Goal: Task Accomplishment & Management: Manage account settings

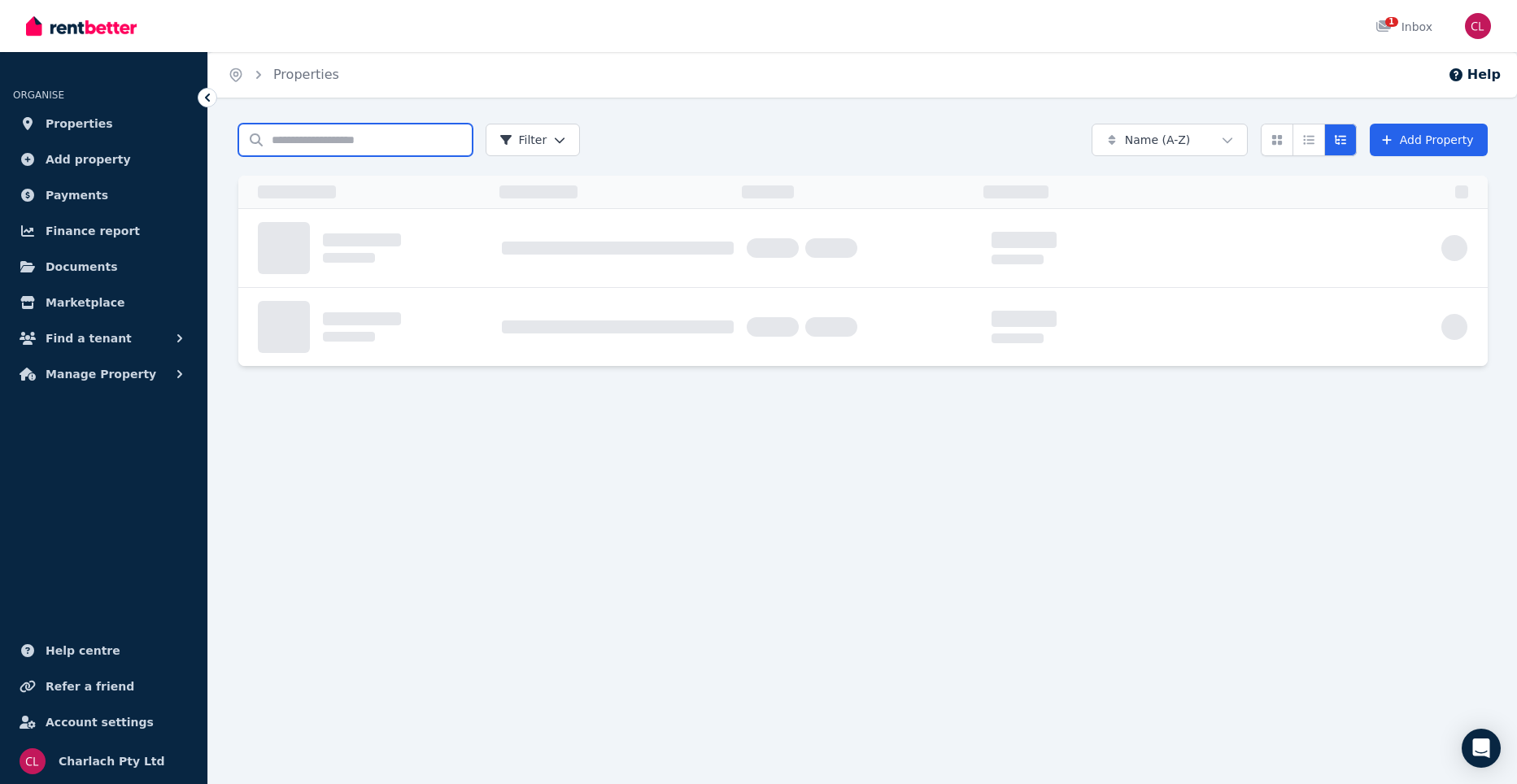
click at [303, 141] on input "Search properties" at bounding box center [355, 139] width 234 height 32
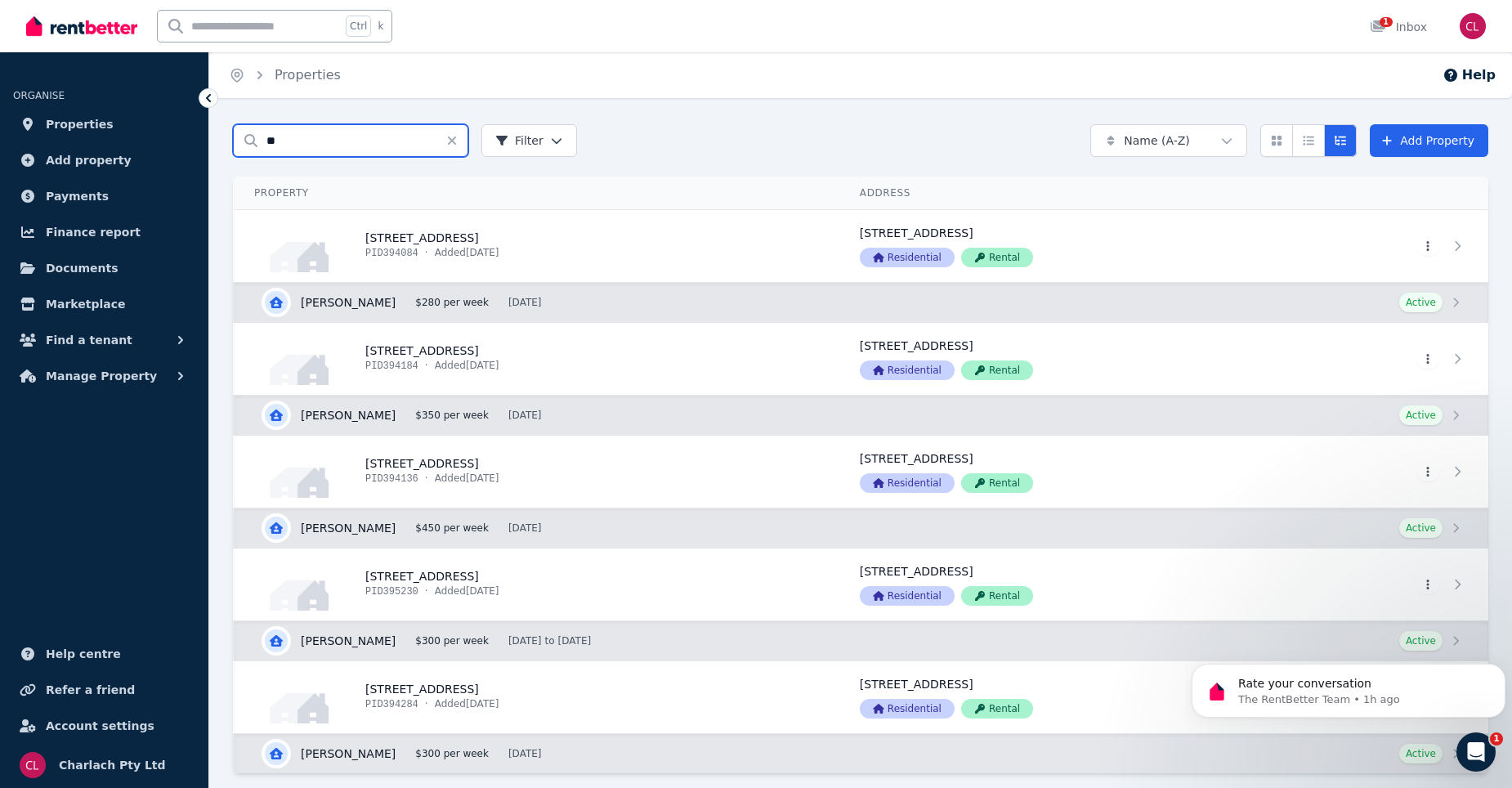
click at [386, 149] on input "**" at bounding box center [351, 140] width 235 height 33
click at [362, 142] on input "**" at bounding box center [351, 140] width 235 height 33
click at [390, 136] on input "**" at bounding box center [351, 140] width 235 height 33
click at [287, 142] on input "**" at bounding box center [351, 140] width 235 height 33
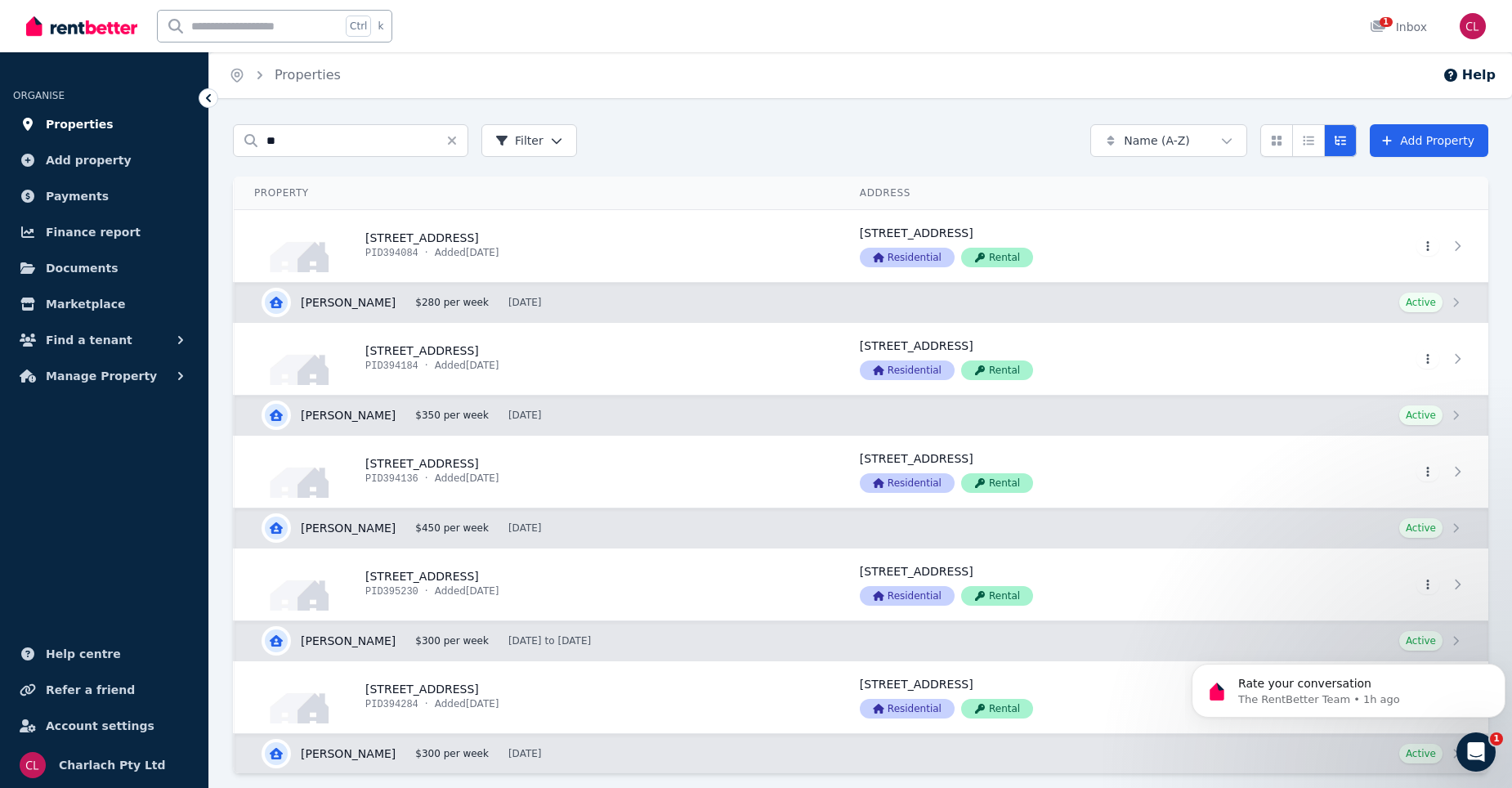
click at [100, 121] on link "Properties" at bounding box center [103, 124] width 182 height 33
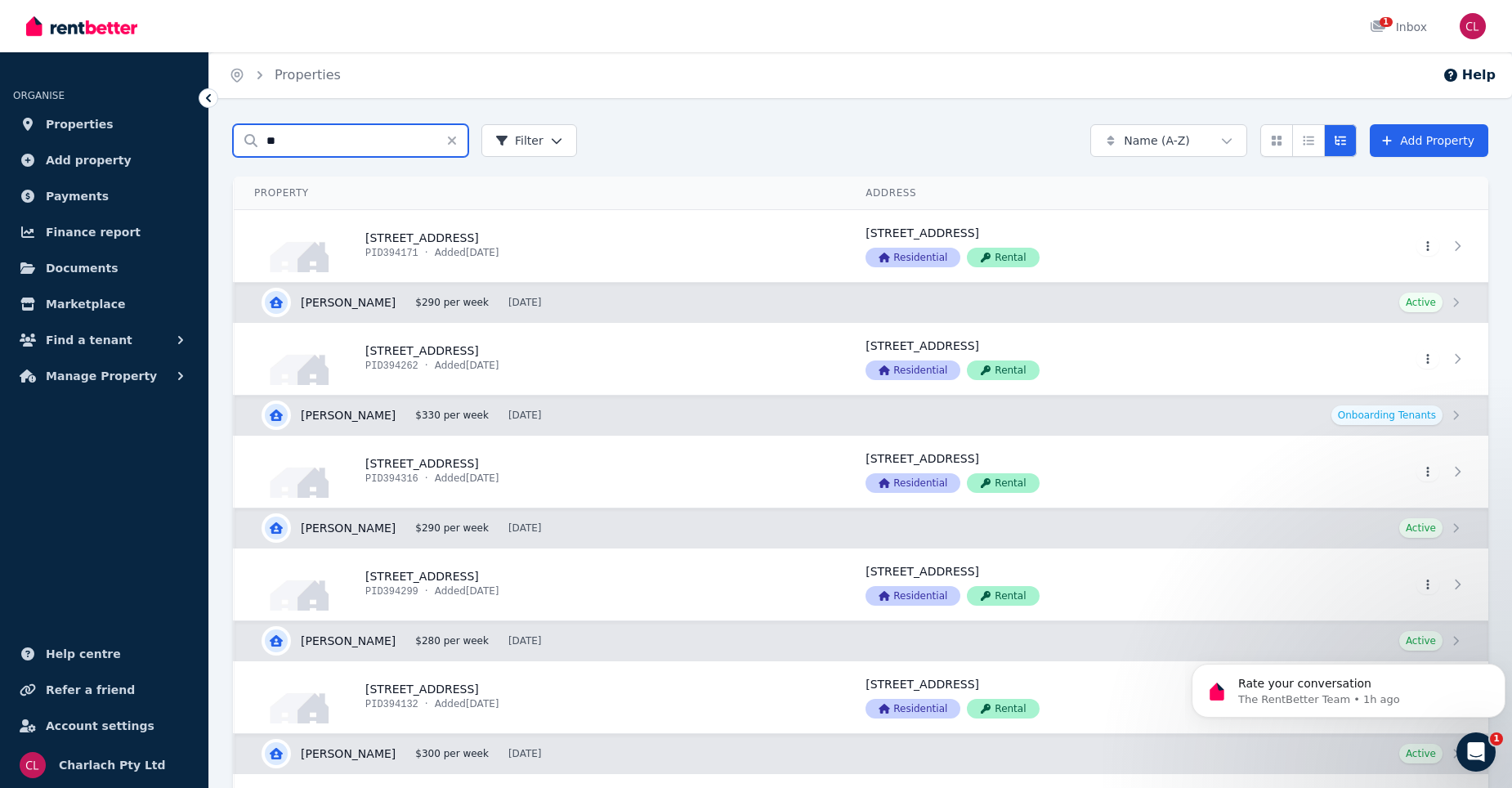
click at [342, 144] on input "**" at bounding box center [351, 140] width 235 height 33
click at [288, 131] on input "**" at bounding box center [351, 140] width 235 height 33
type input "*"
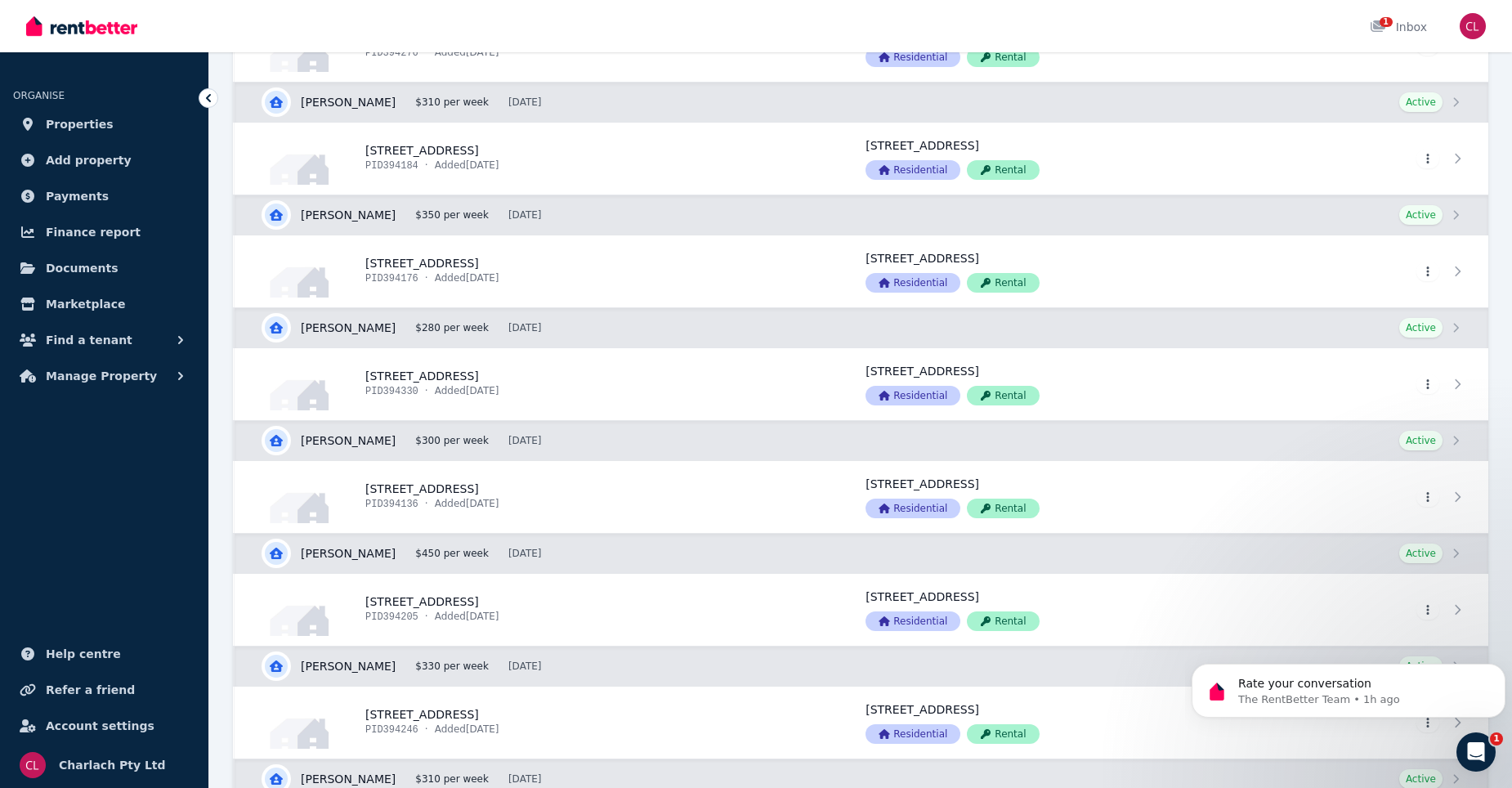
scroll to position [3434, 0]
click at [437, 481] on link "View property details" at bounding box center [541, 495] width 612 height 72
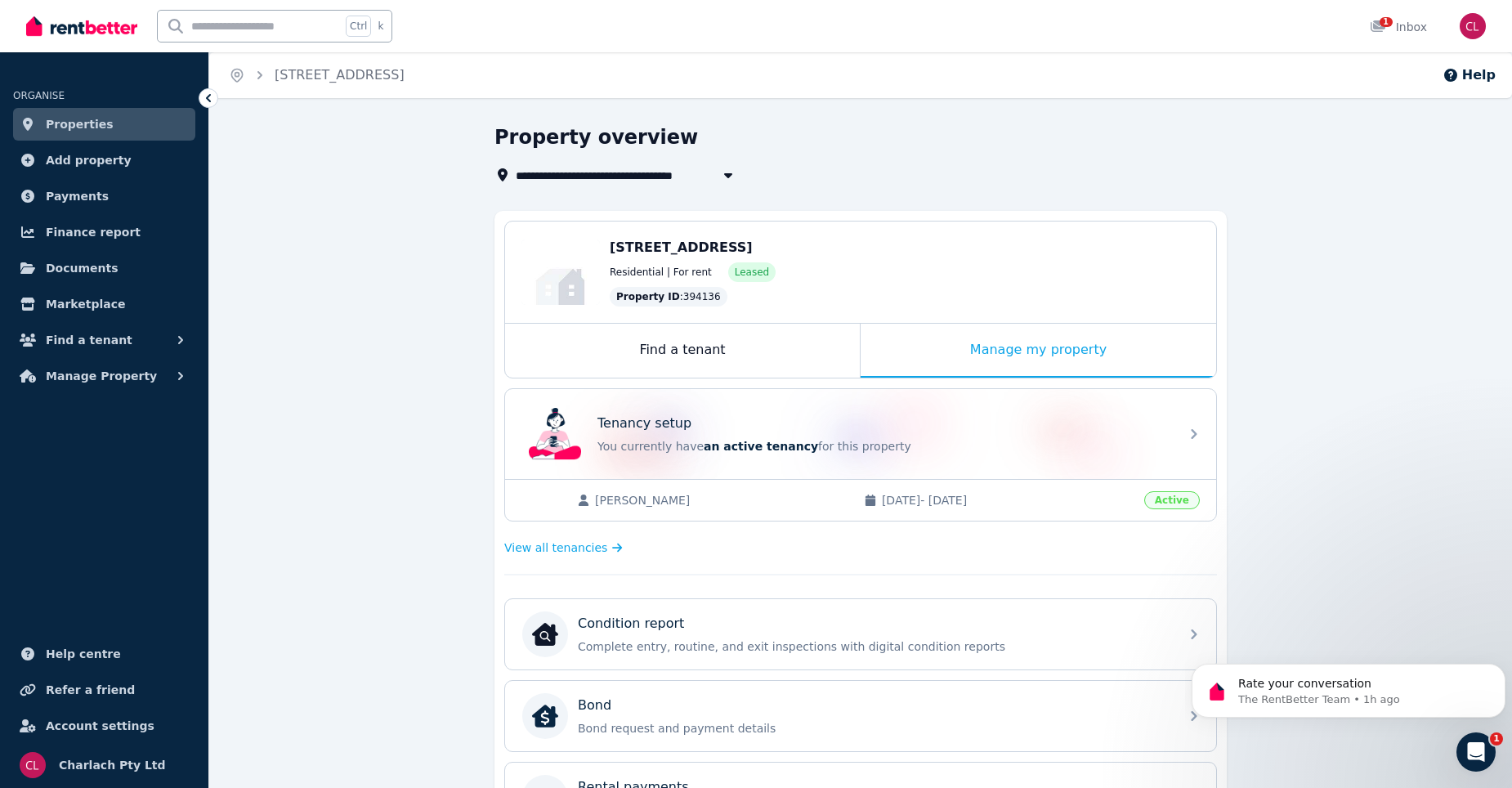
click at [725, 173] on icon "button" at bounding box center [728, 175] width 8 height 5
type input "**********"
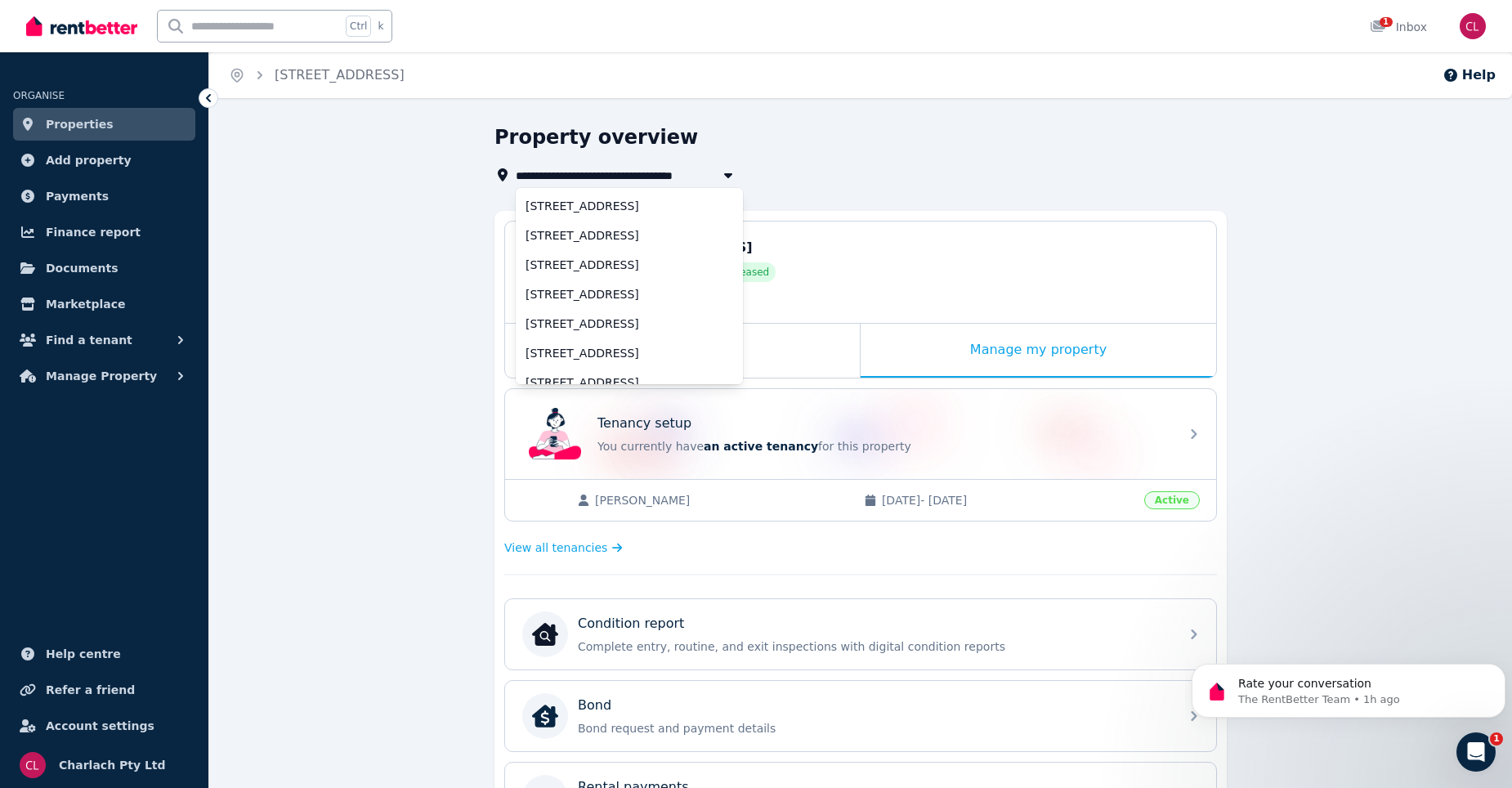
scroll to position [896, 0]
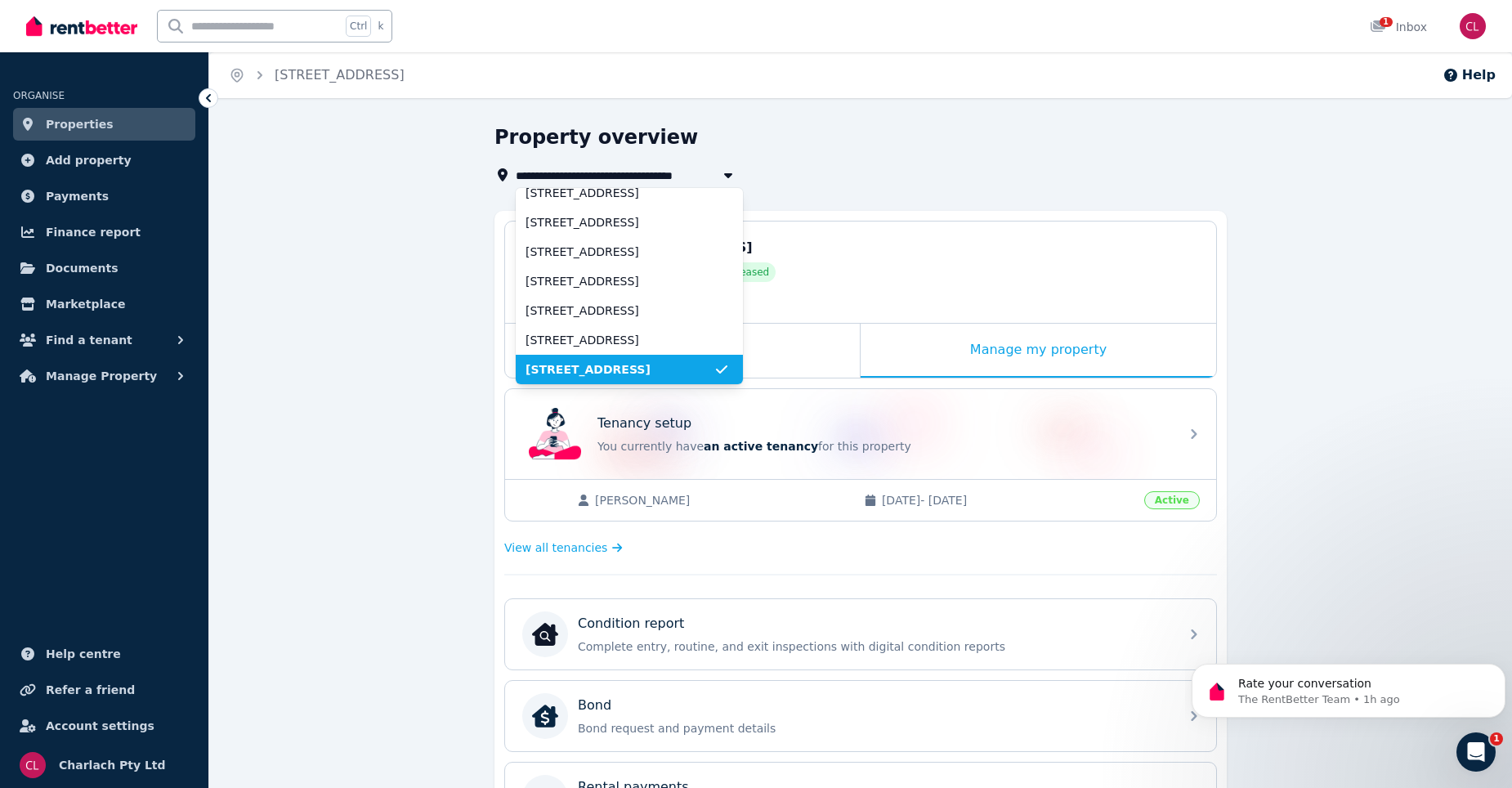
click at [725, 173] on icon "button" at bounding box center [728, 175] width 8 height 5
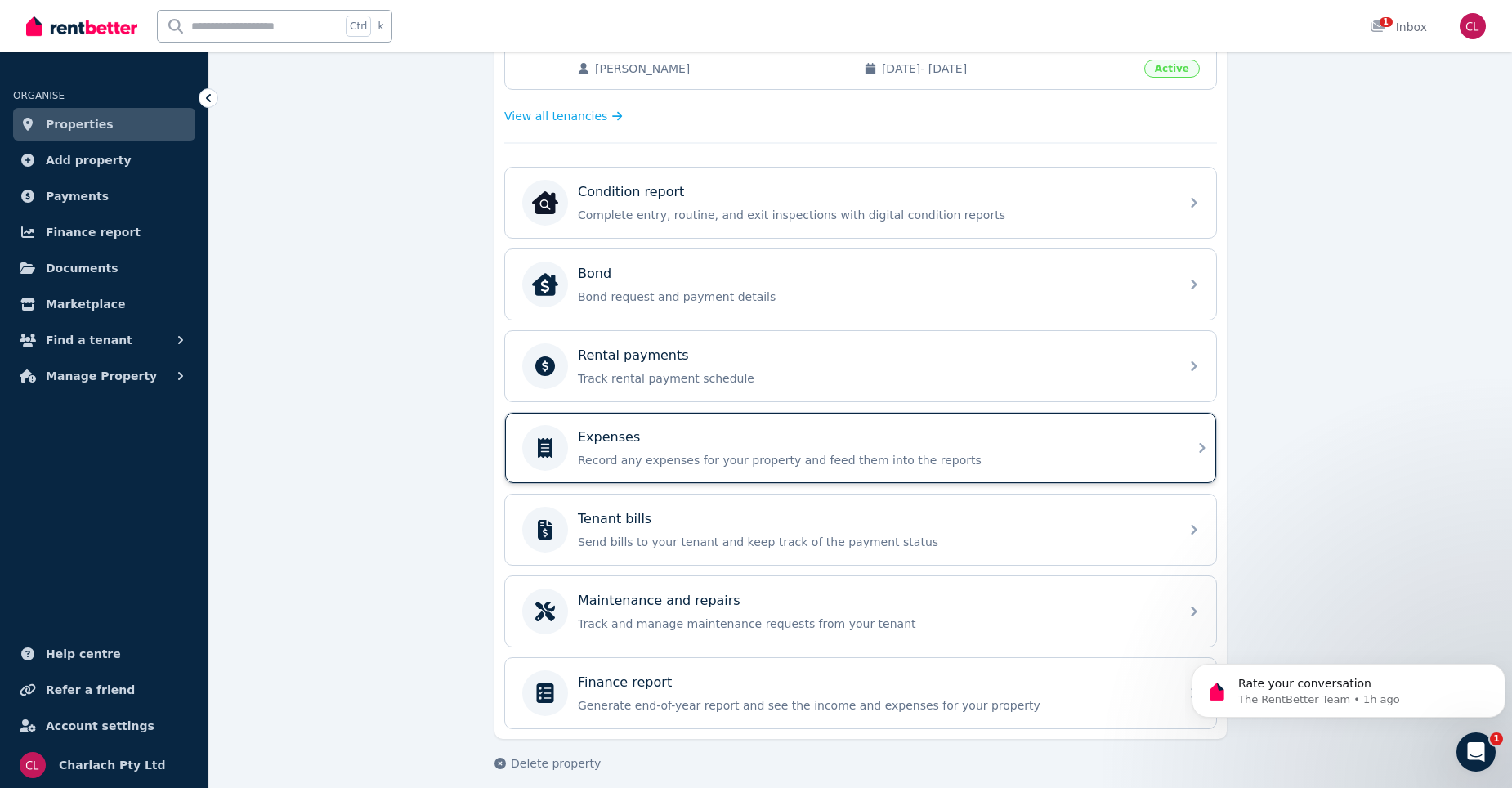
scroll to position [445, 0]
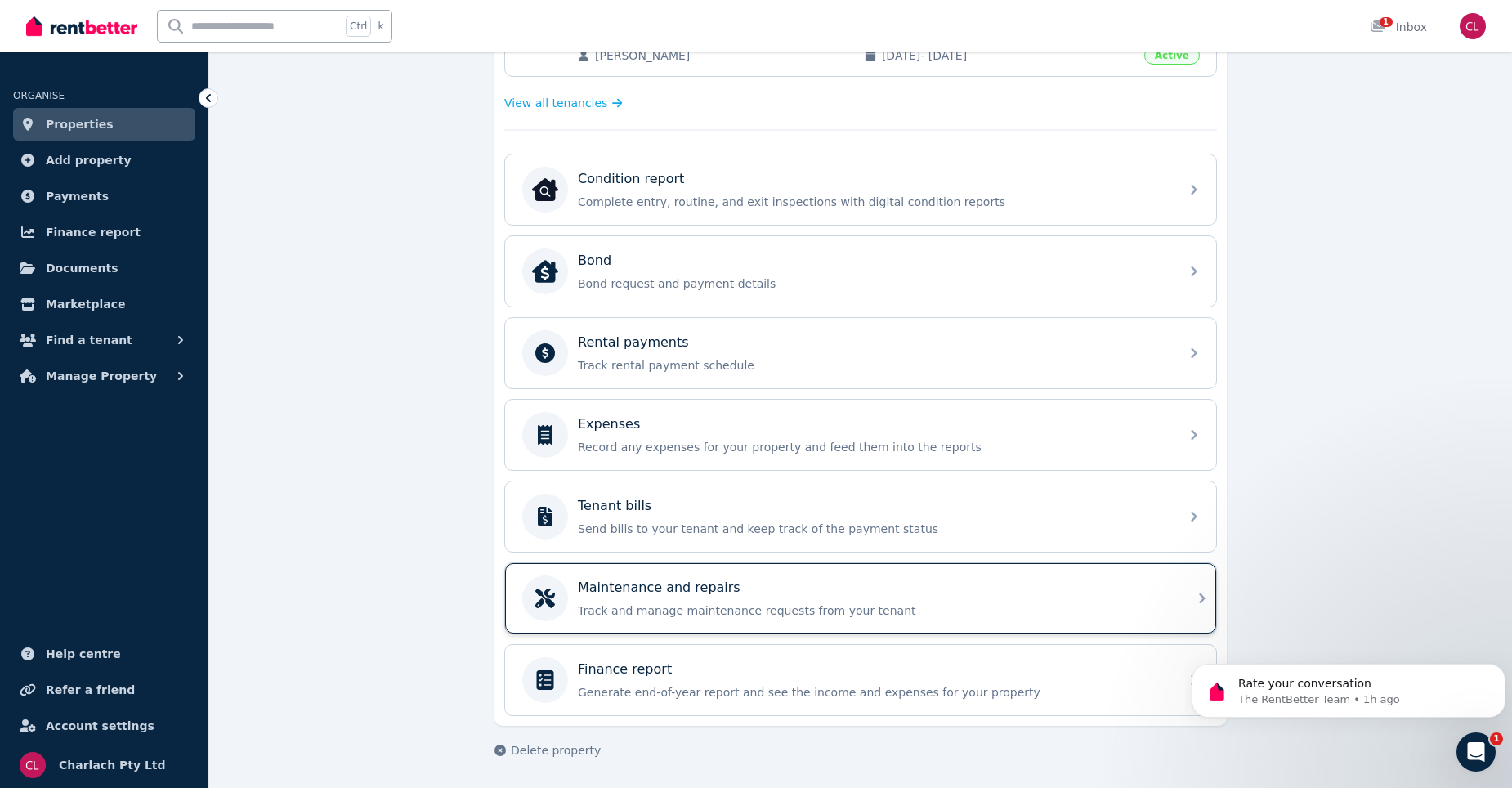
click at [988, 600] on div "Maintenance and repairs Track and manage maintenance requests from your tenant" at bounding box center [873, 599] width 592 height 41
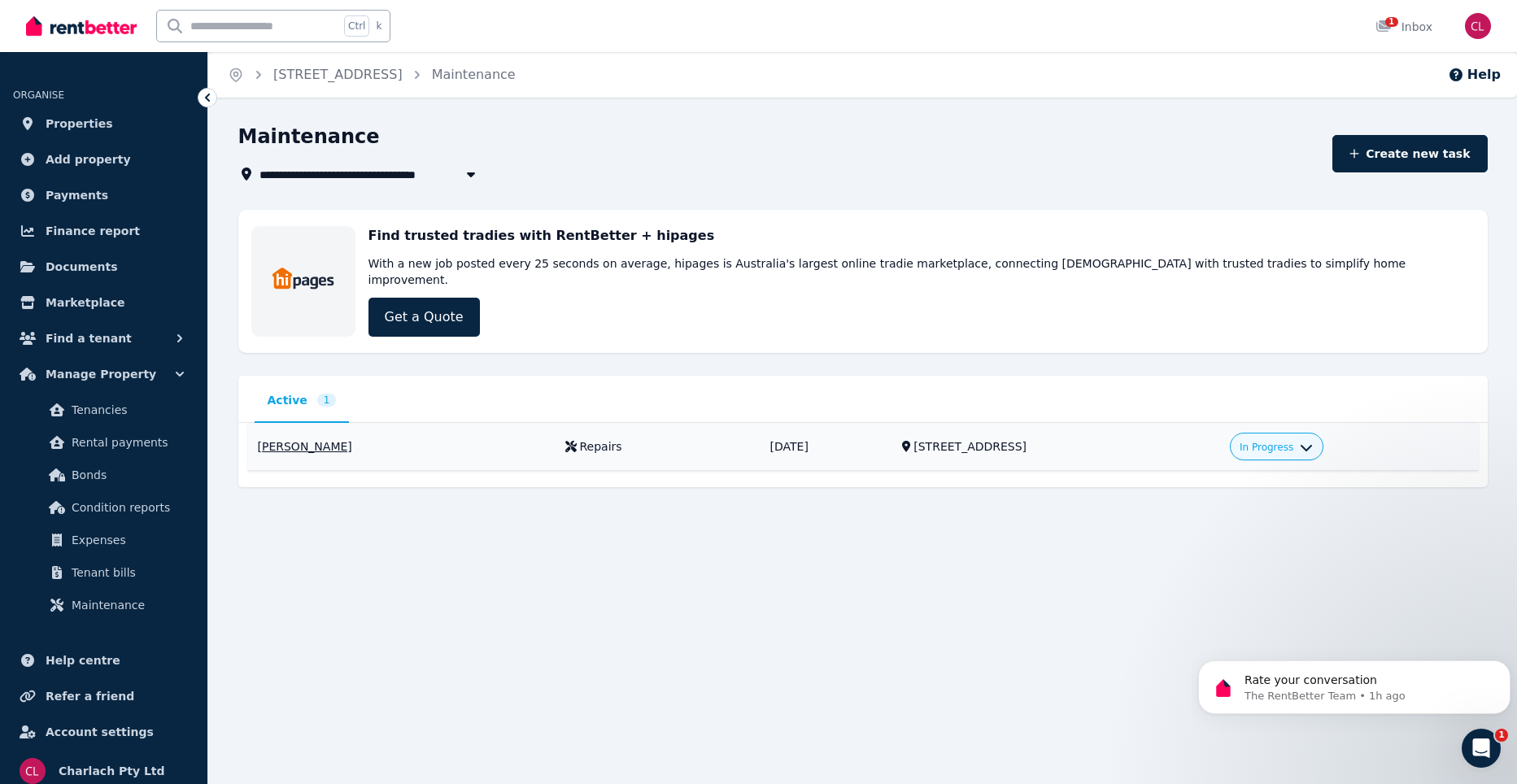
click at [1293, 441] on span "In Progress" at bounding box center [1266, 447] width 54 height 13
click at [993, 621] on div "**********" at bounding box center [758, 392] width 1517 height 784
click at [950, 439] on div "[STREET_ADDRESS]" at bounding box center [1061, 447] width 297 height 17
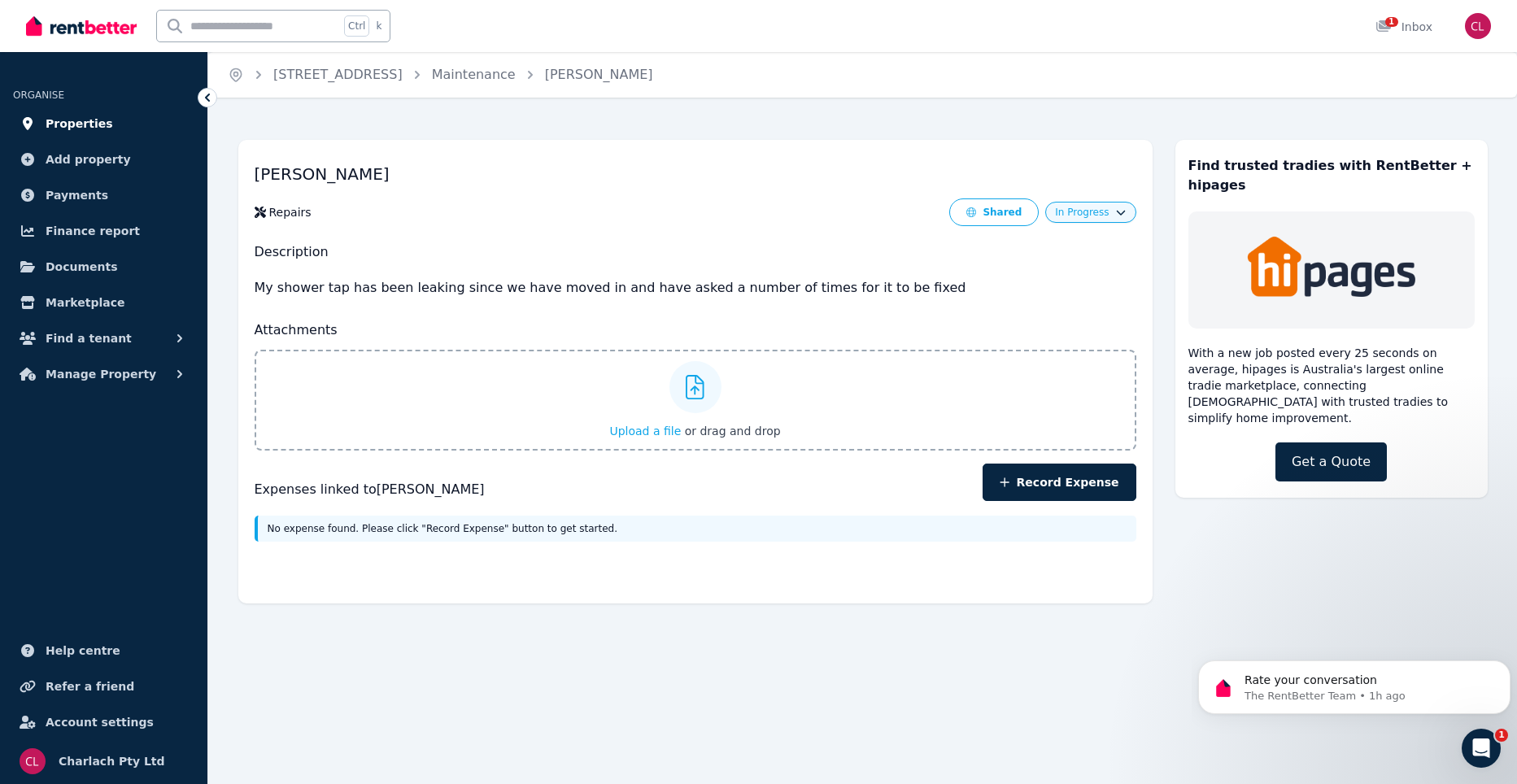
click at [74, 128] on span "Properties" at bounding box center [79, 123] width 68 height 19
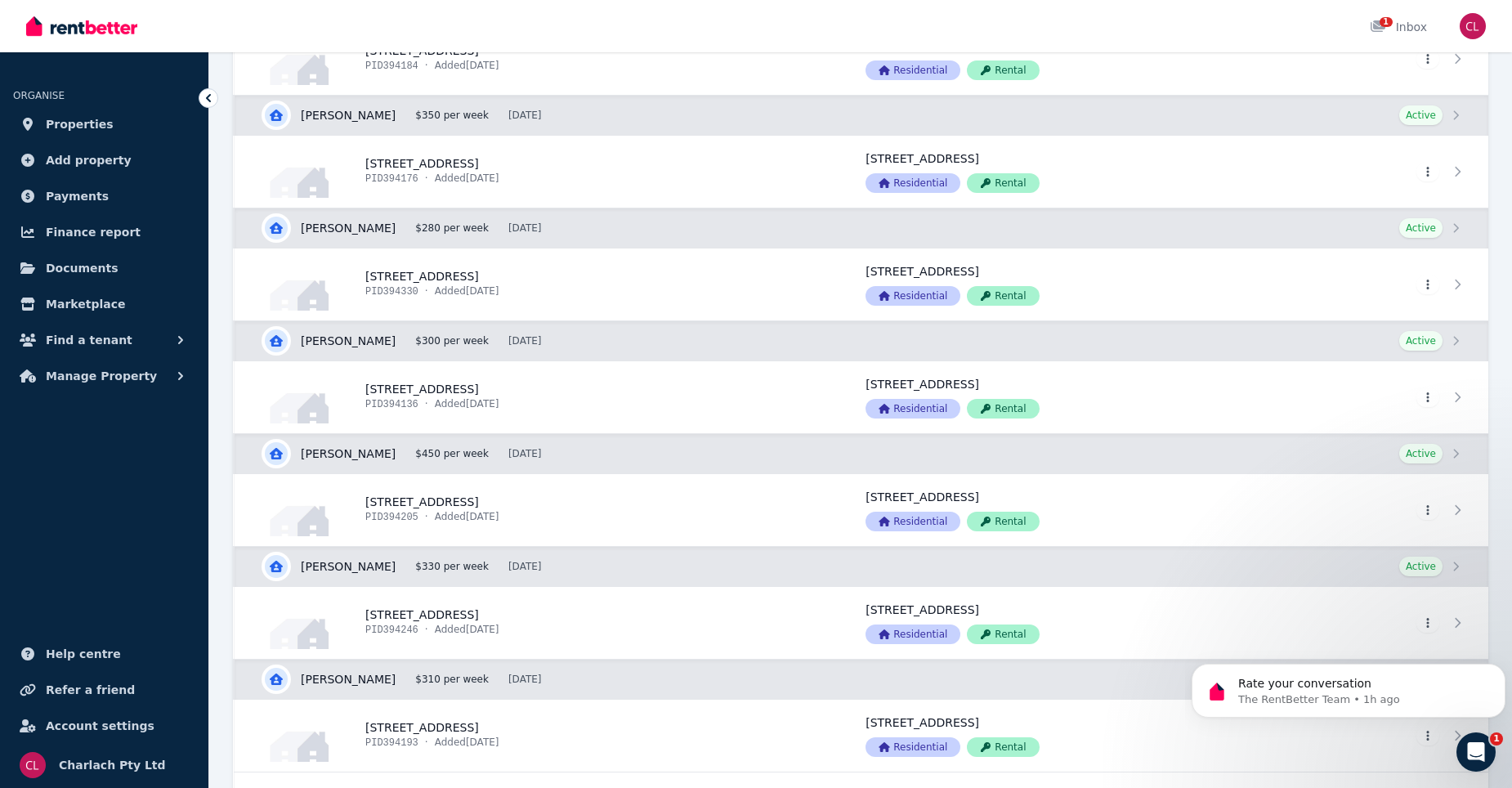
scroll to position [3597, 0]
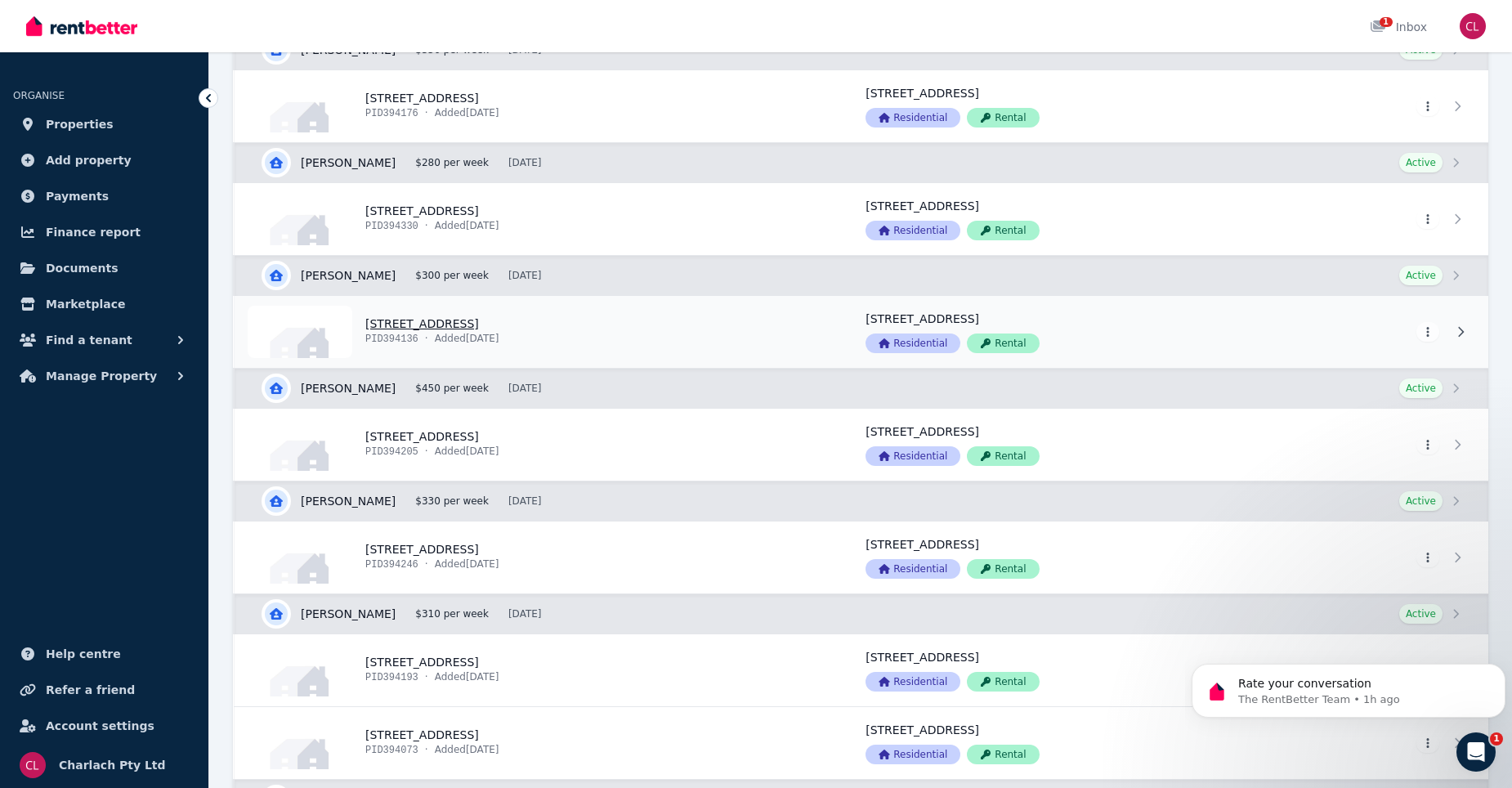
click at [418, 329] on link "View property details" at bounding box center [541, 331] width 612 height 72
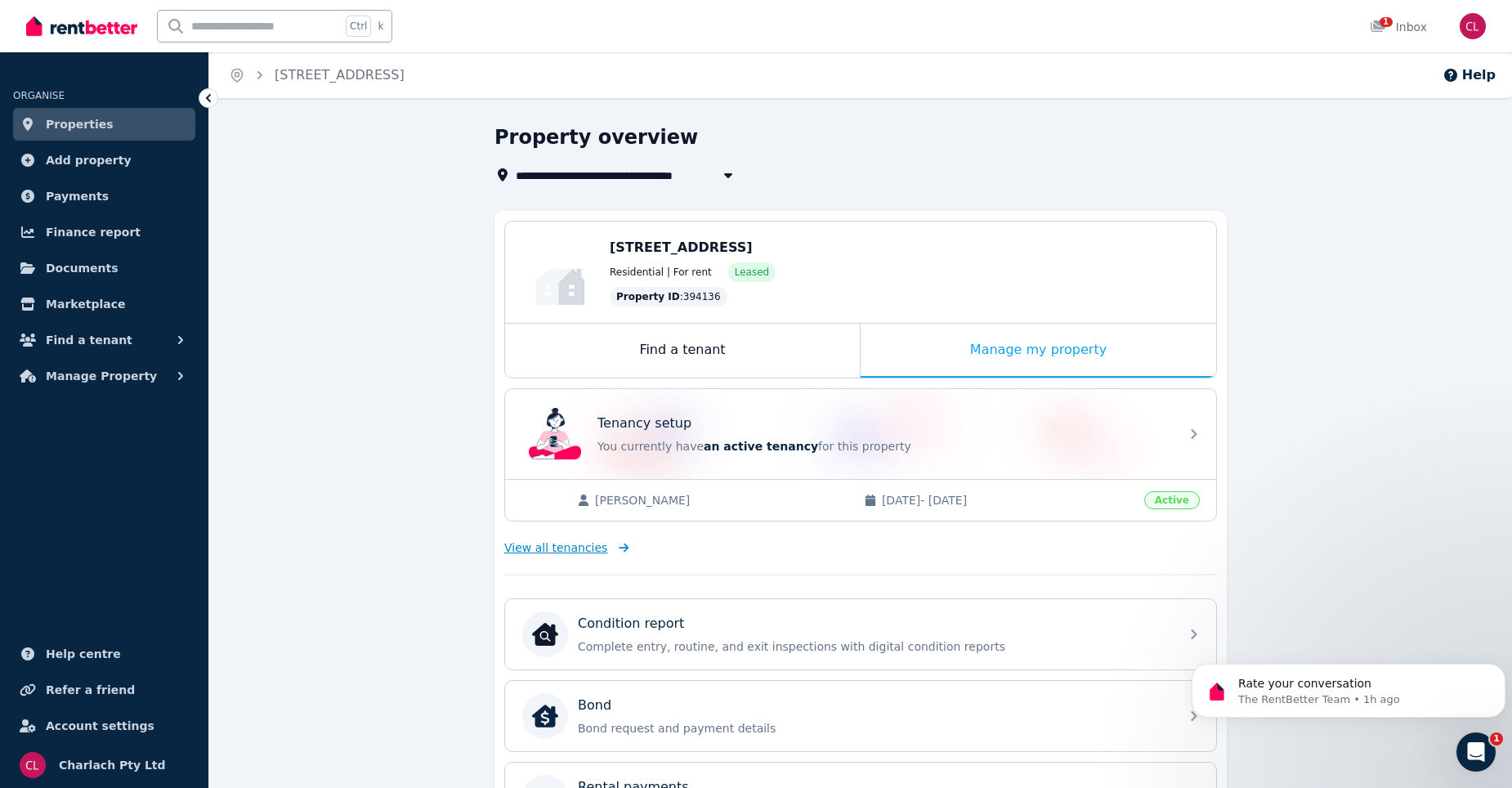
click at [559, 546] on span "View all tenancies" at bounding box center [556, 548] width 103 height 17
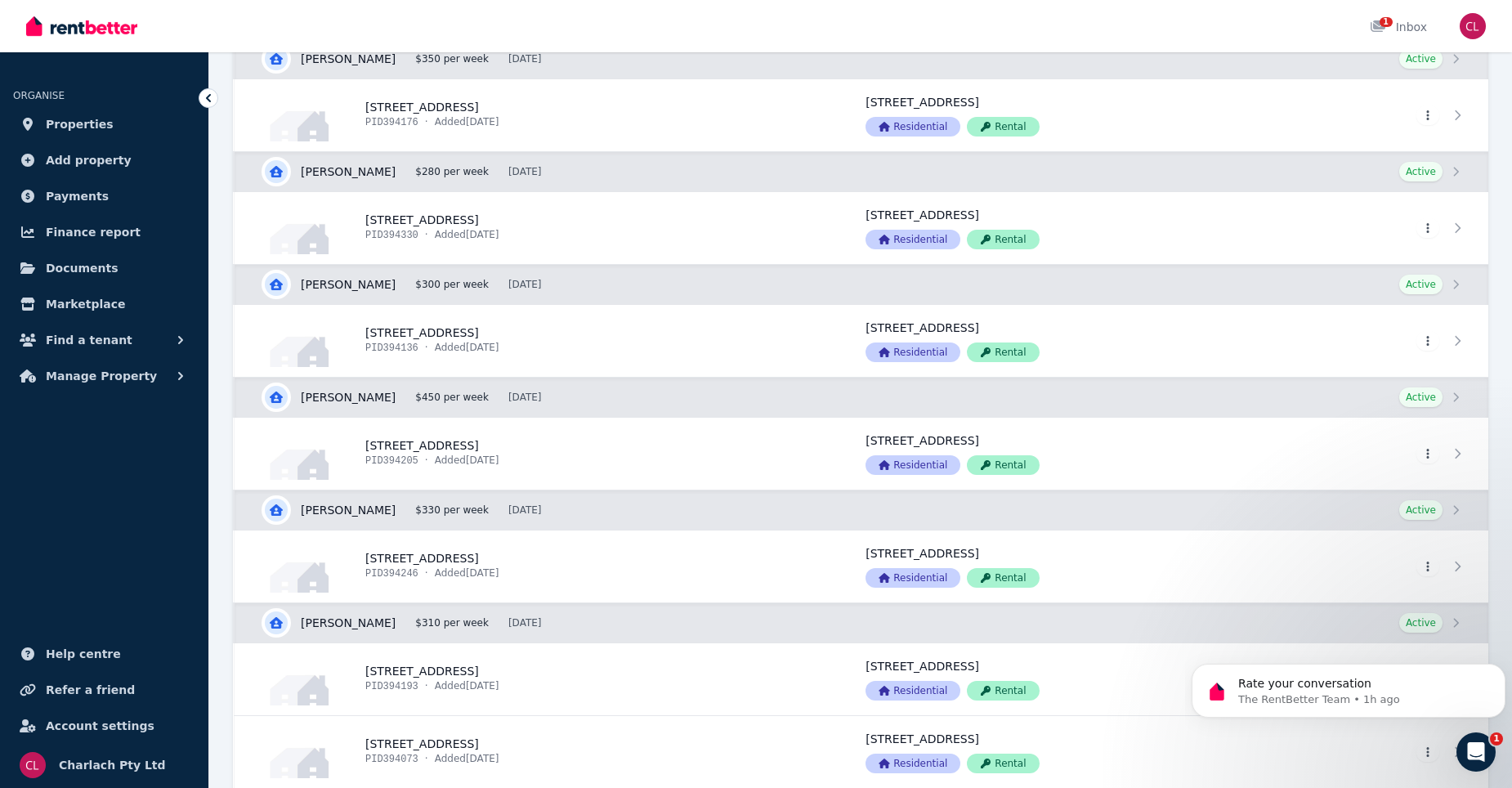
scroll to position [3597, 0]
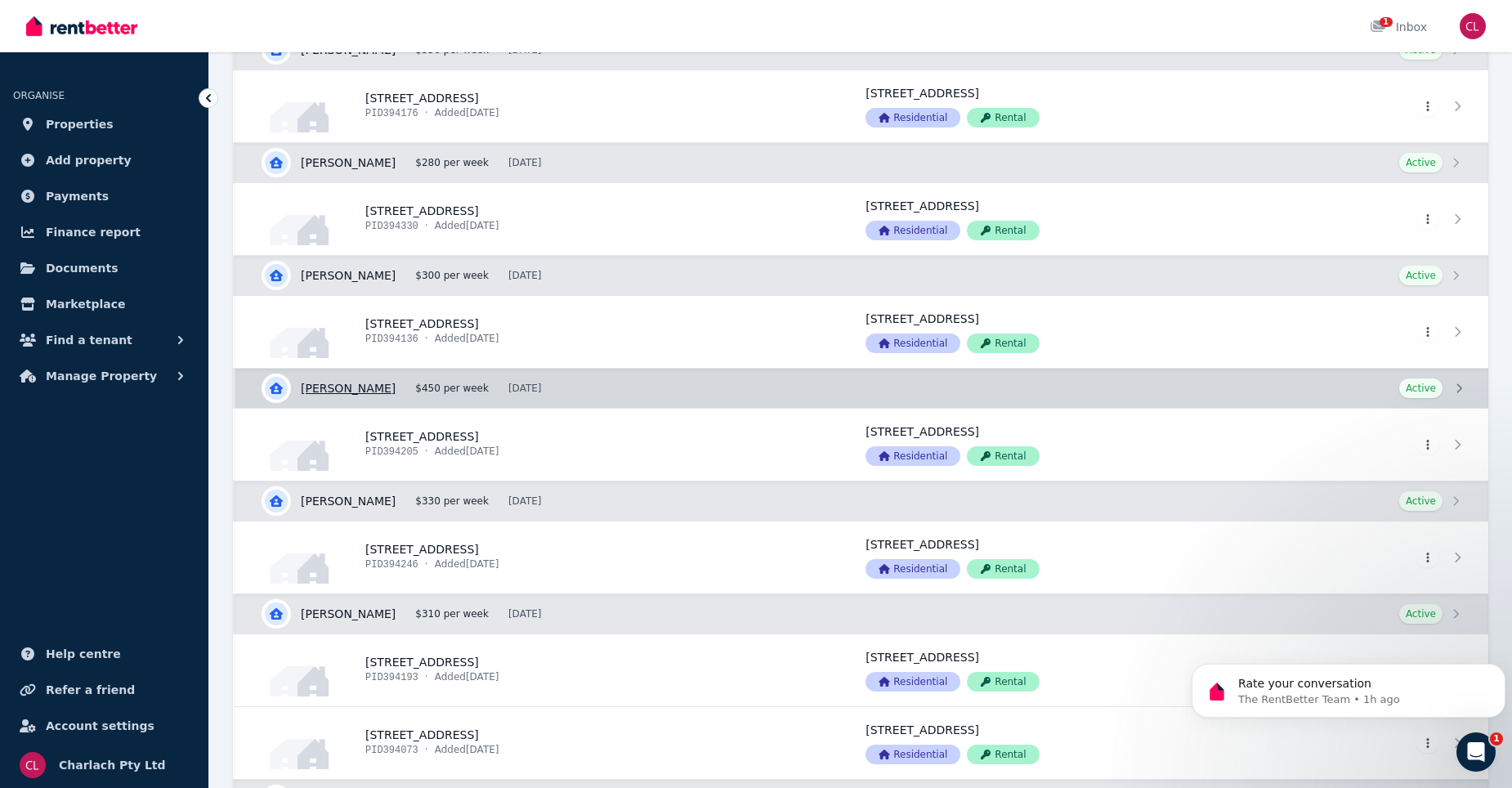
click at [328, 389] on link "View details for [PERSON_NAME]" at bounding box center [861, 388] width 1253 height 39
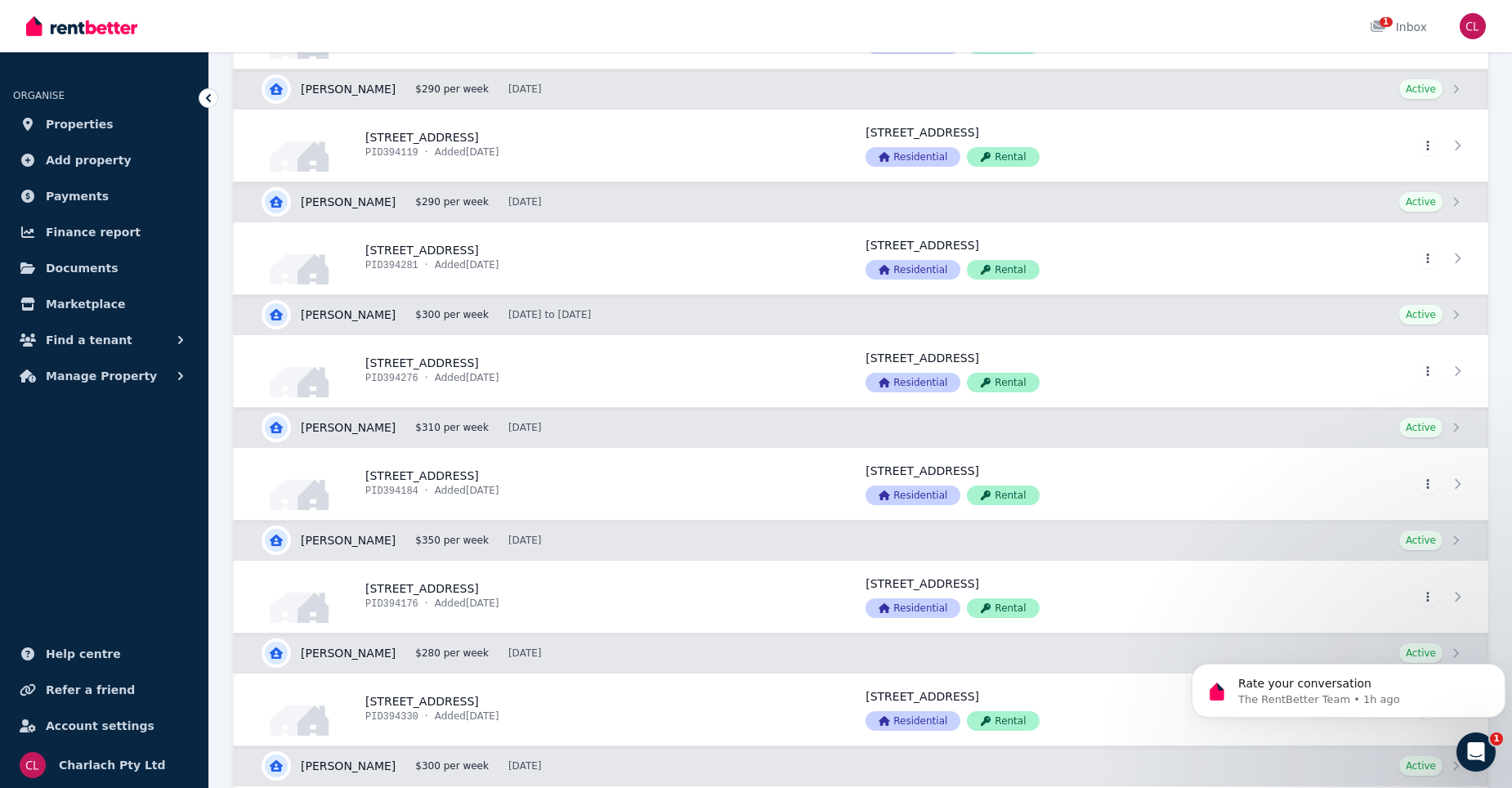
scroll to position [3352, 0]
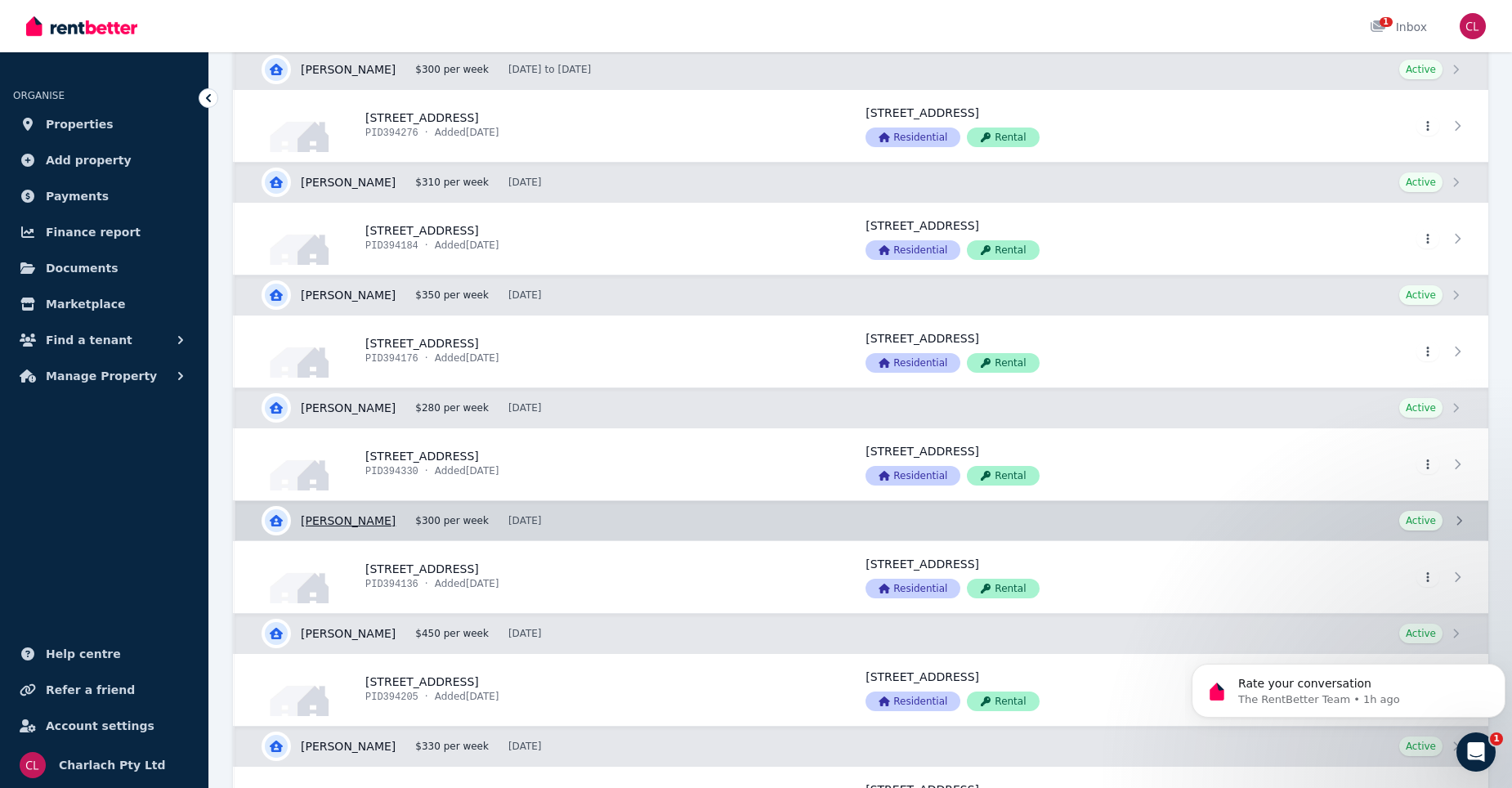
click at [353, 525] on link "View details for Shellina Bergquist" at bounding box center [861, 520] width 1253 height 39
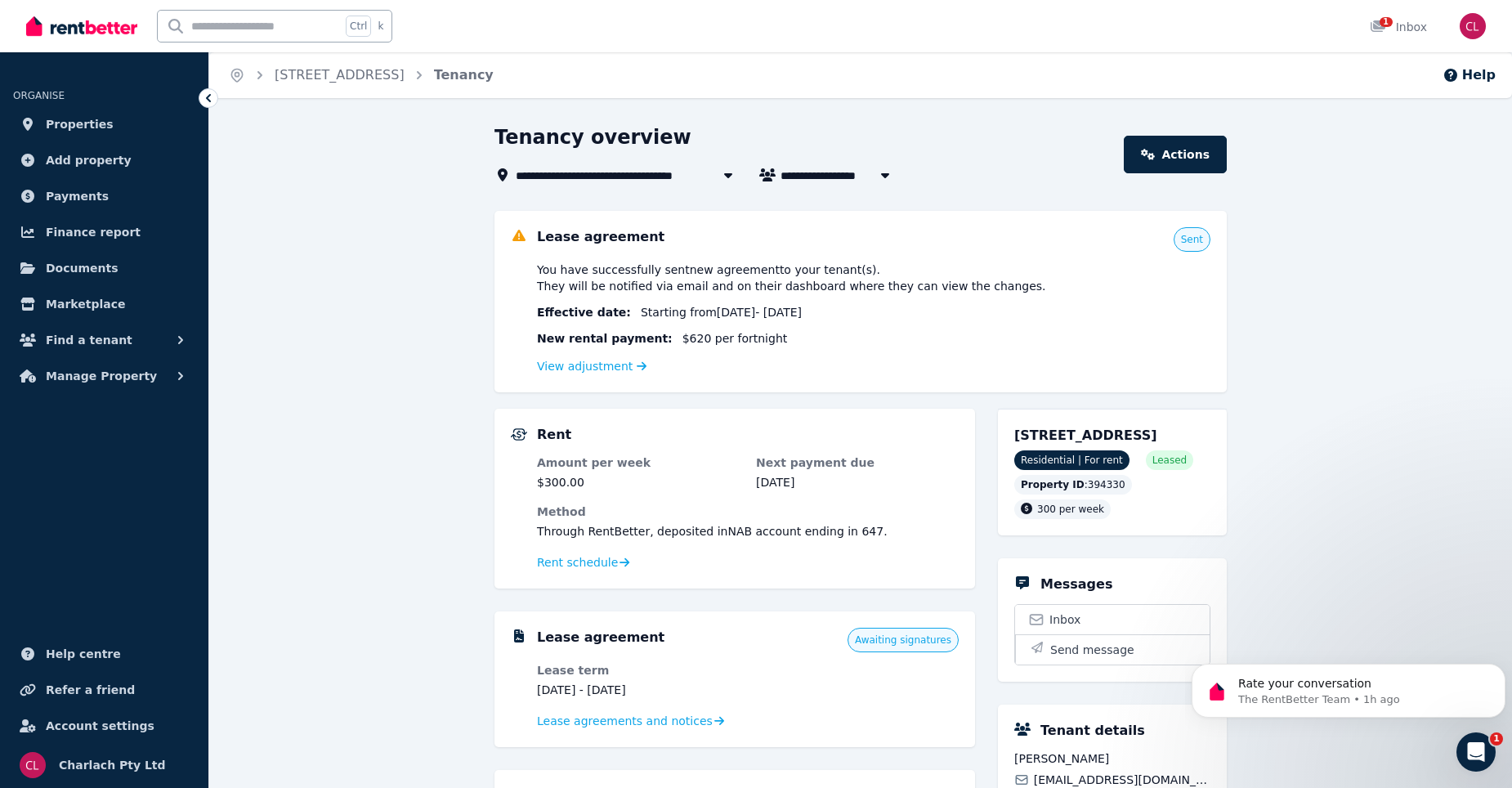
drag, startPoint x: 201, startPoint y: 99, endPoint x: 224, endPoint y: 126, distance: 35.5
click at [201, 99] on icon at bounding box center [209, 98] width 17 height 17
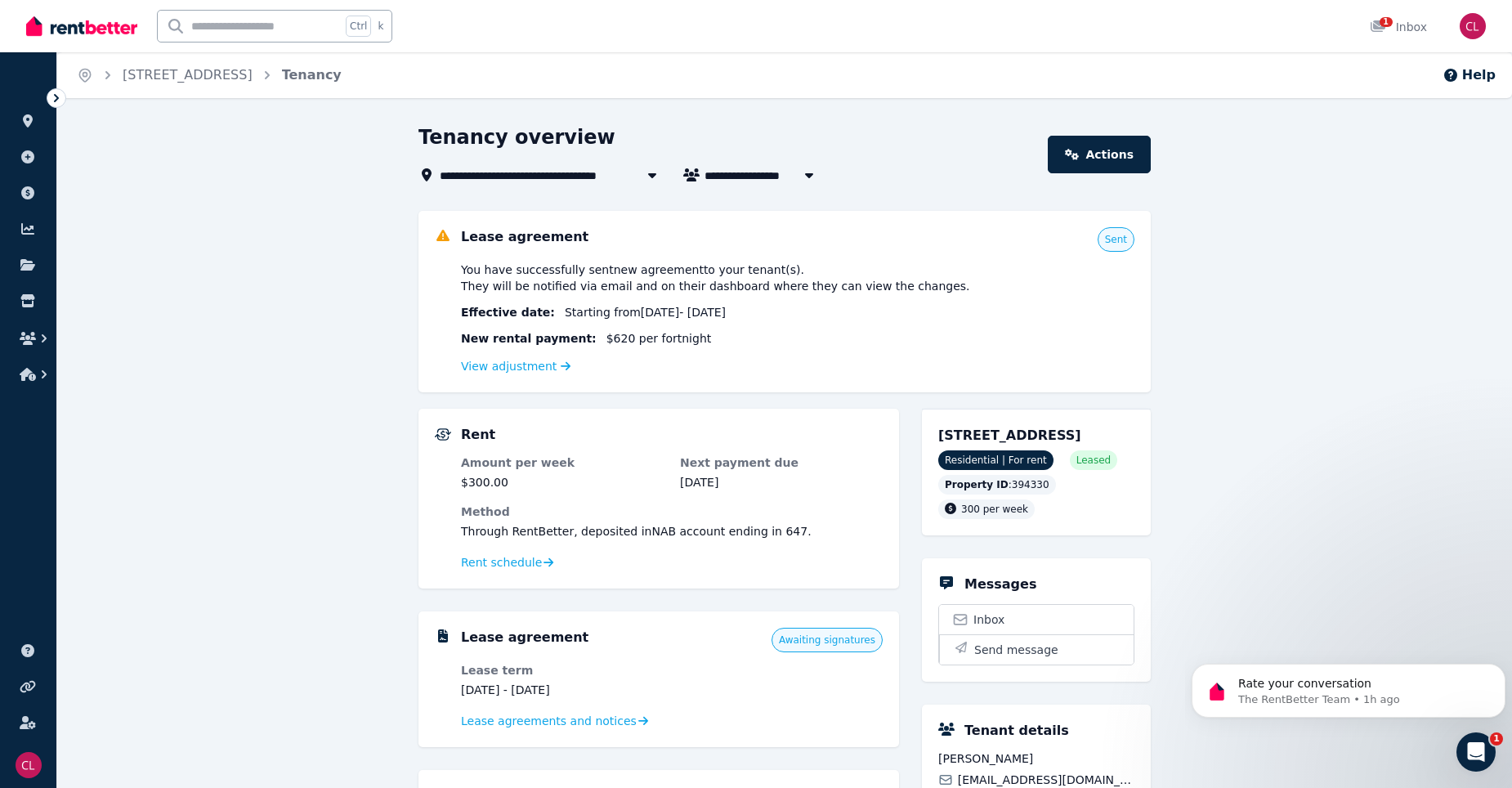
click at [59, 93] on icon at bounding box center [57, 98] width 17 height 17
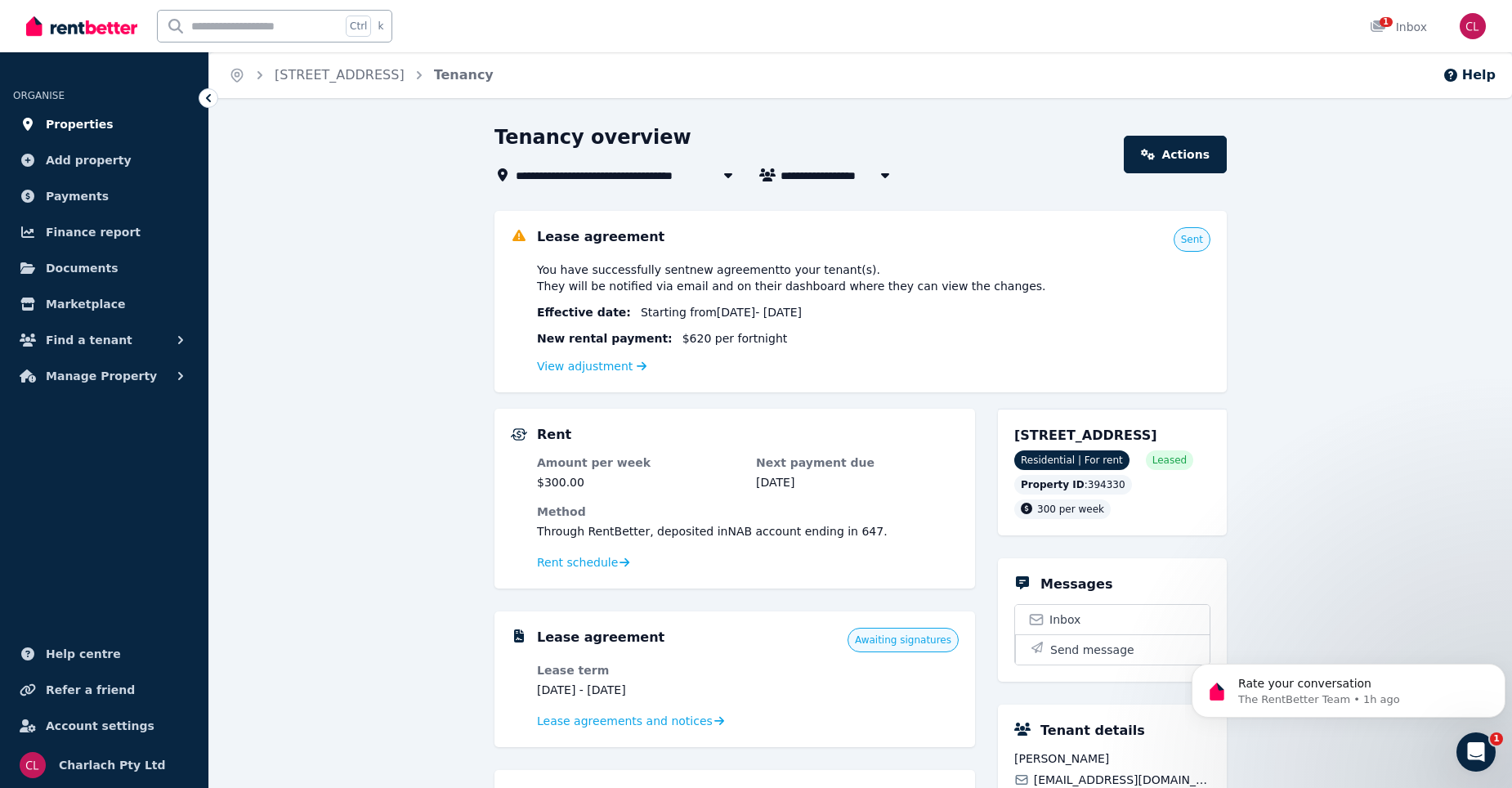
click at [62, 124] on span "Properties" at bounding box center [79, 124] width 68 height 20
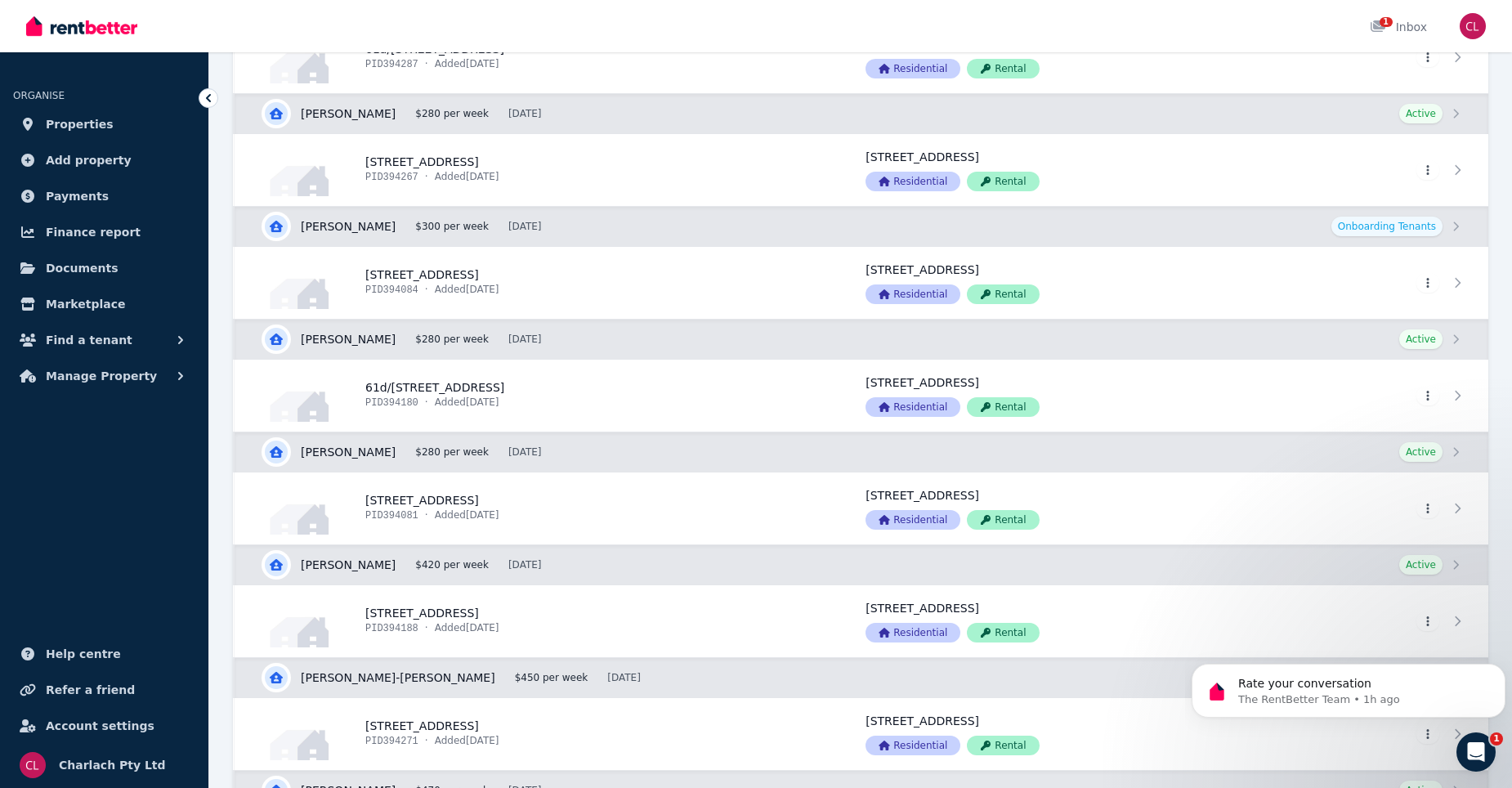
scroll to position [1063, 0]
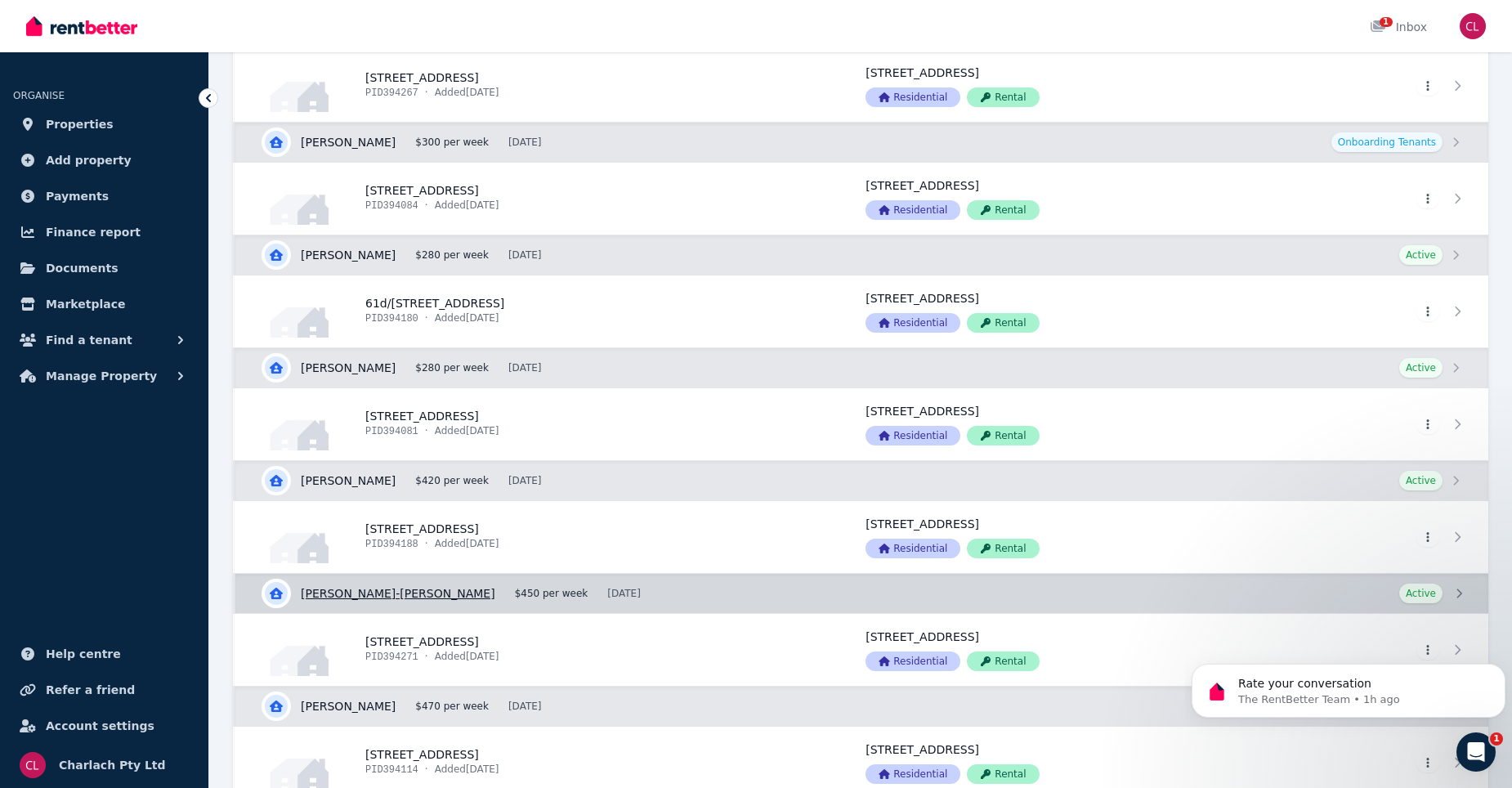
click at [382, 590] on link "View details for Levi Edser-Bramble" at bounding box center [861, 593] width 1253 height 39
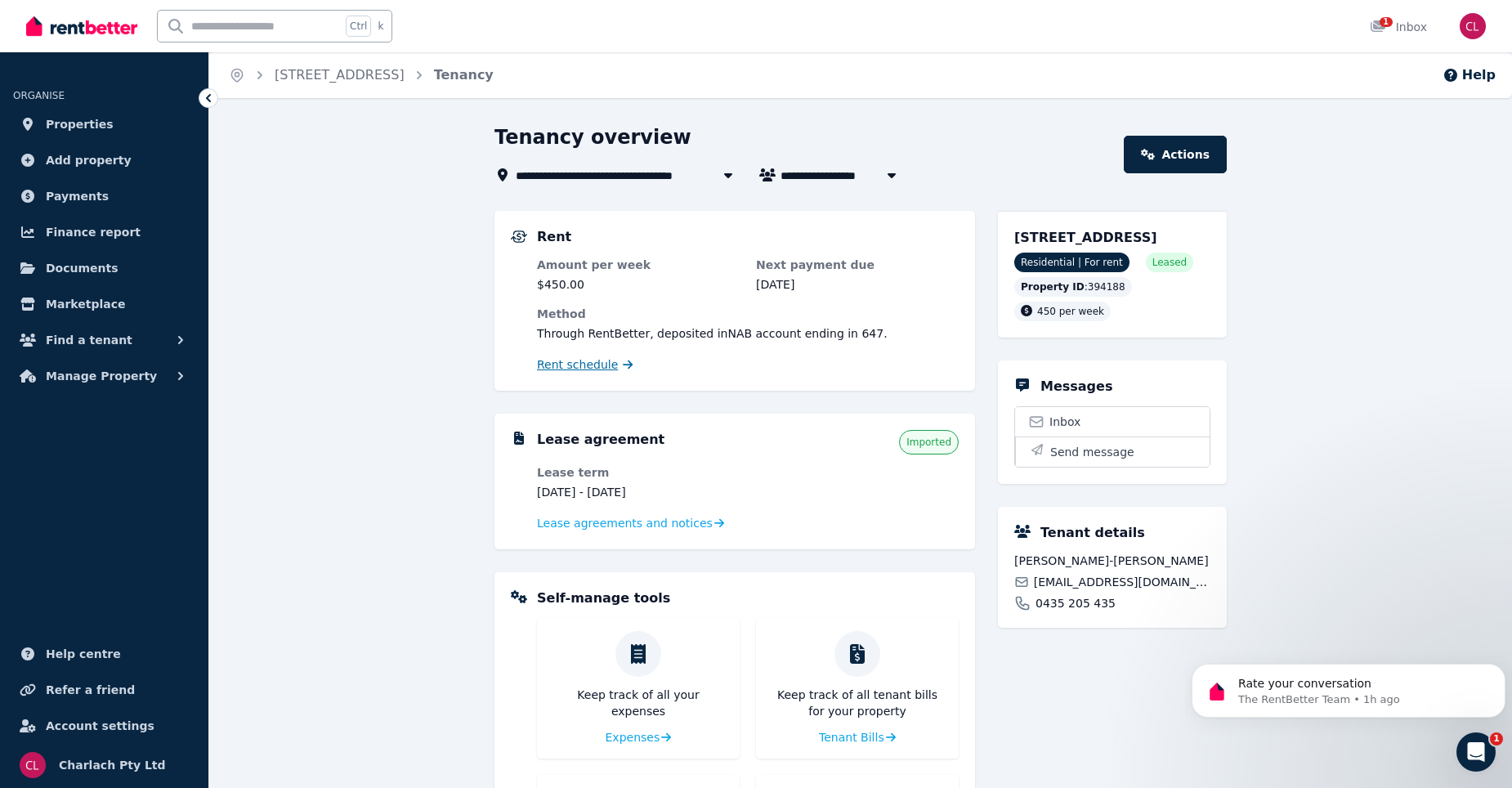
click at [596, 366] on span "Rent schedule" at bounding box center [577, 365] width 81 height 17
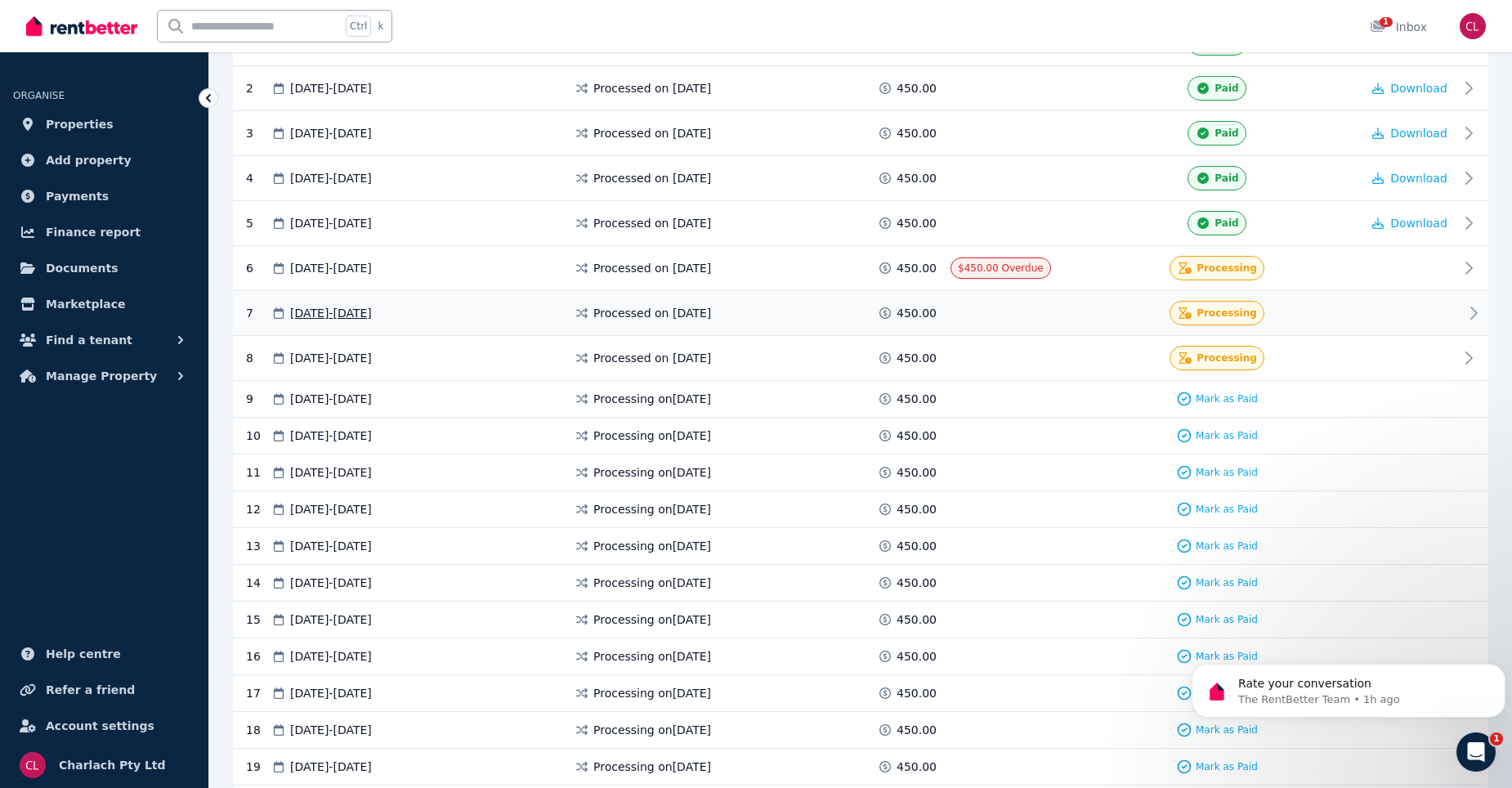
scroll to position [421, 0]
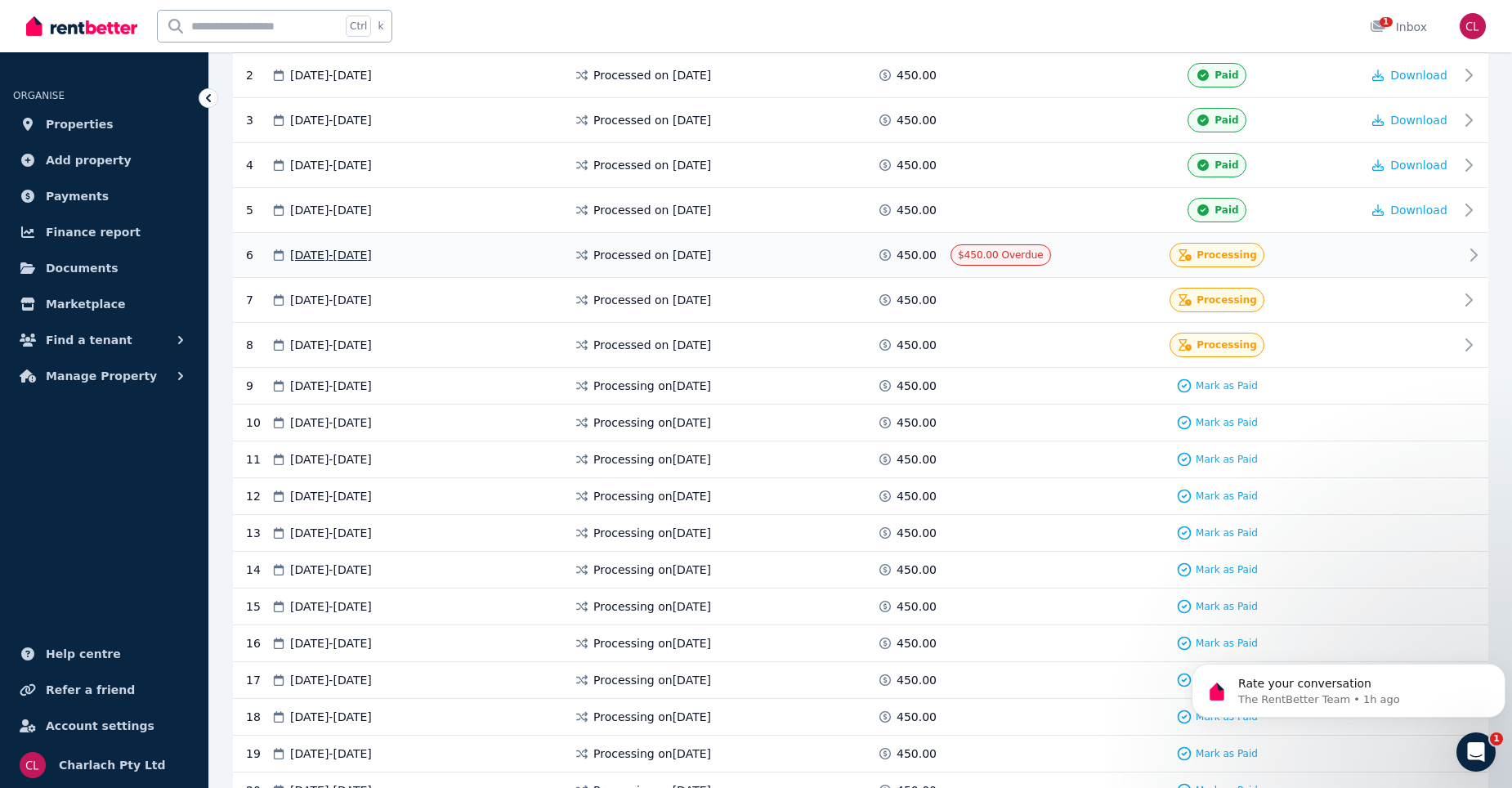
click at [1013, 259] on span "$450.00 Overdue" at bounding box center [1000, 255] width 86 height 11
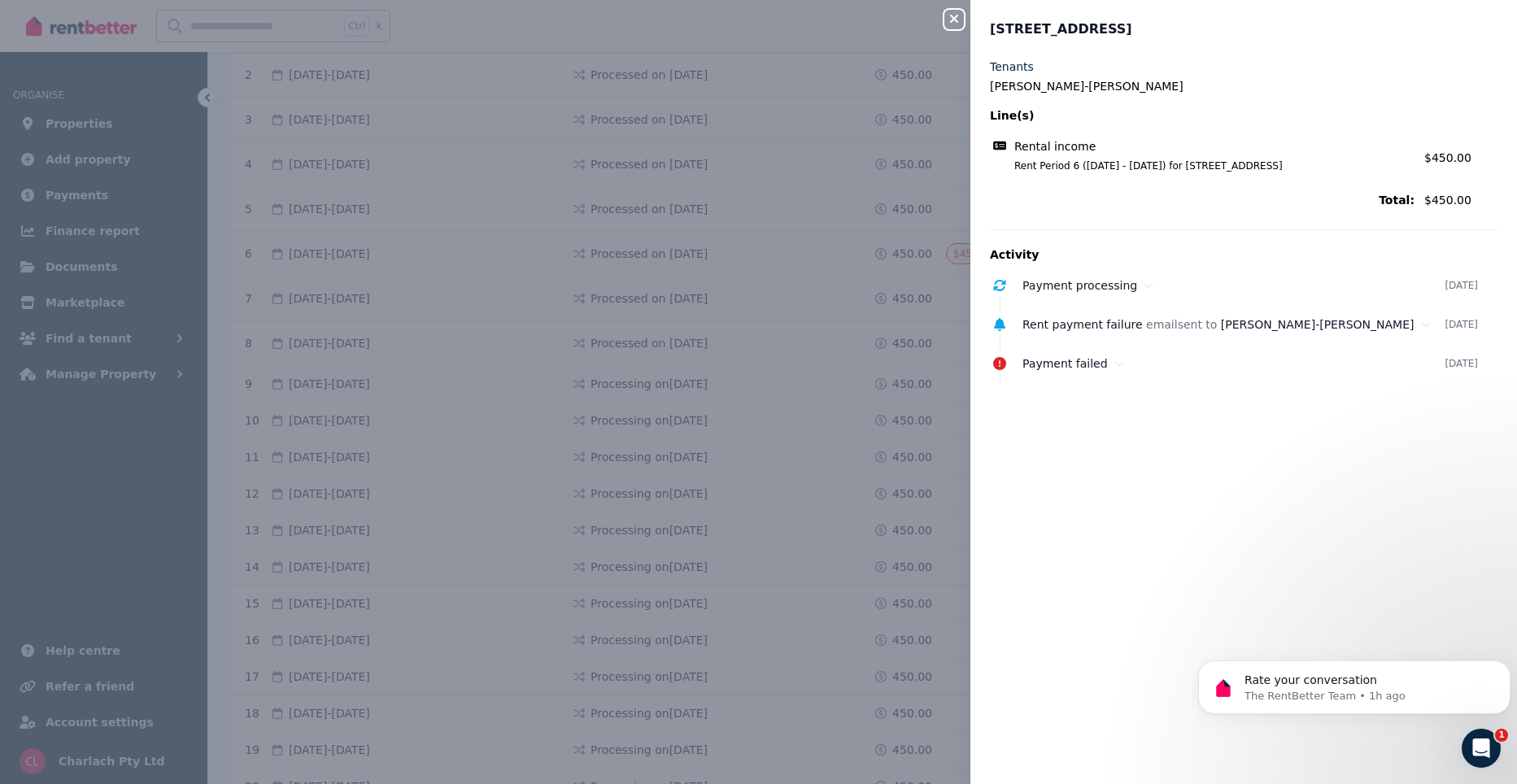
click at [951, 19] on icon "button" at bounding box center [954, 19] width 19 height 13
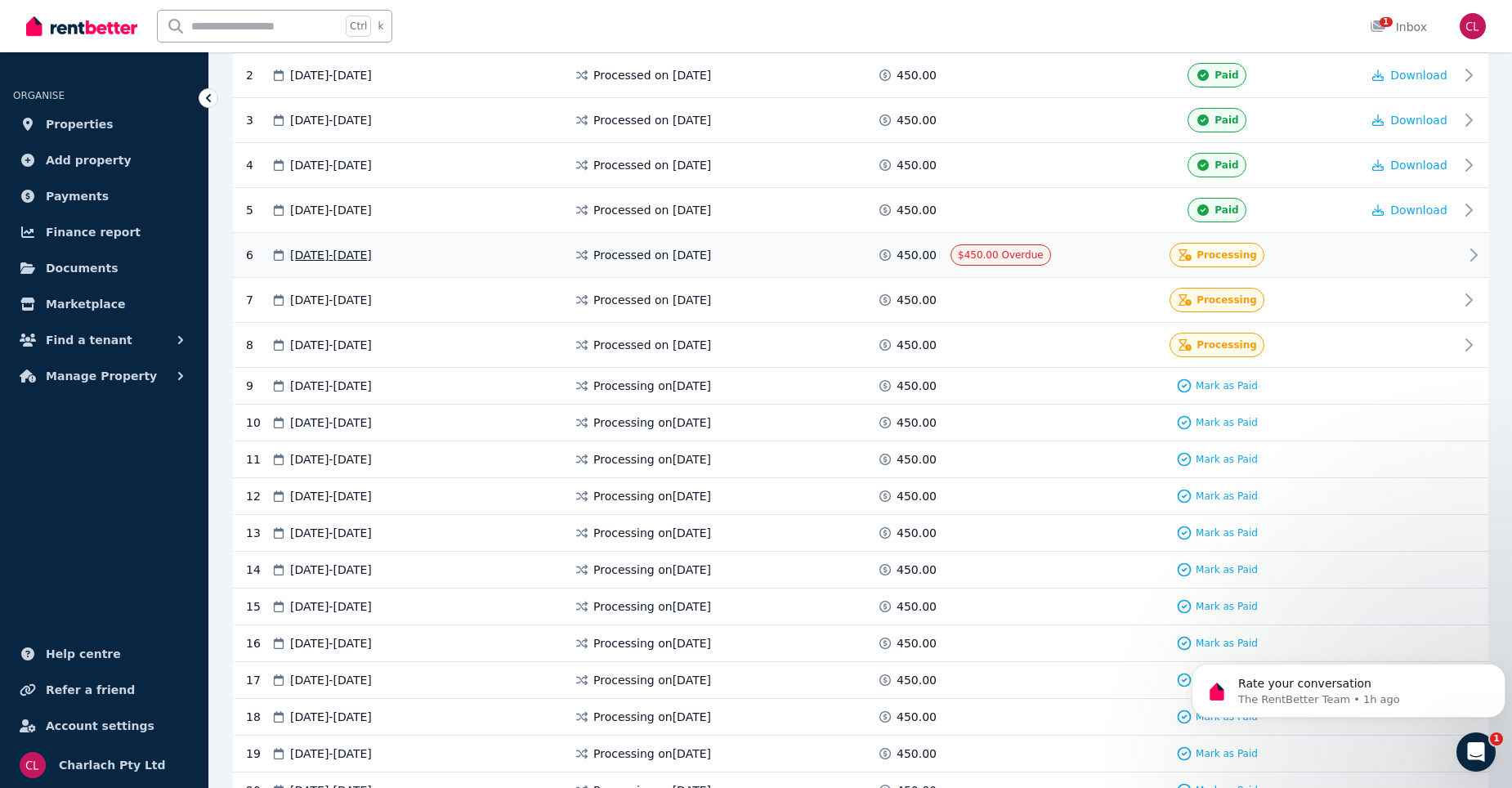
click at [1242, 256] on span "Processing" at bounding box center [1226, 255] width 61 height 13
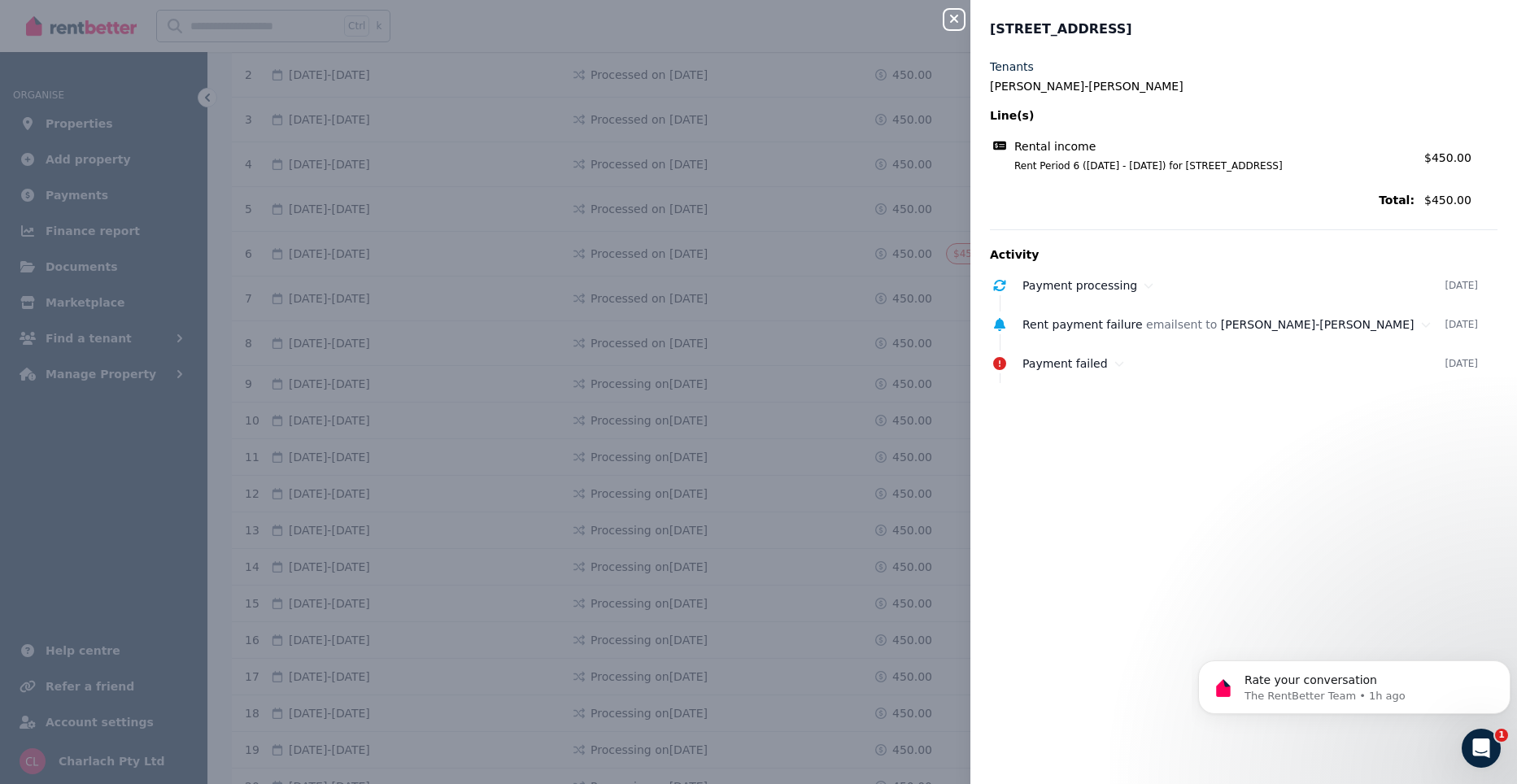
click at [833, 19] on div "Close panel 73/4406 Pacific Hwy, Twelve Mile Creek Tenants Levi Edser-Bramble L…" at bounding box center [758, 392] width 1517 height 784
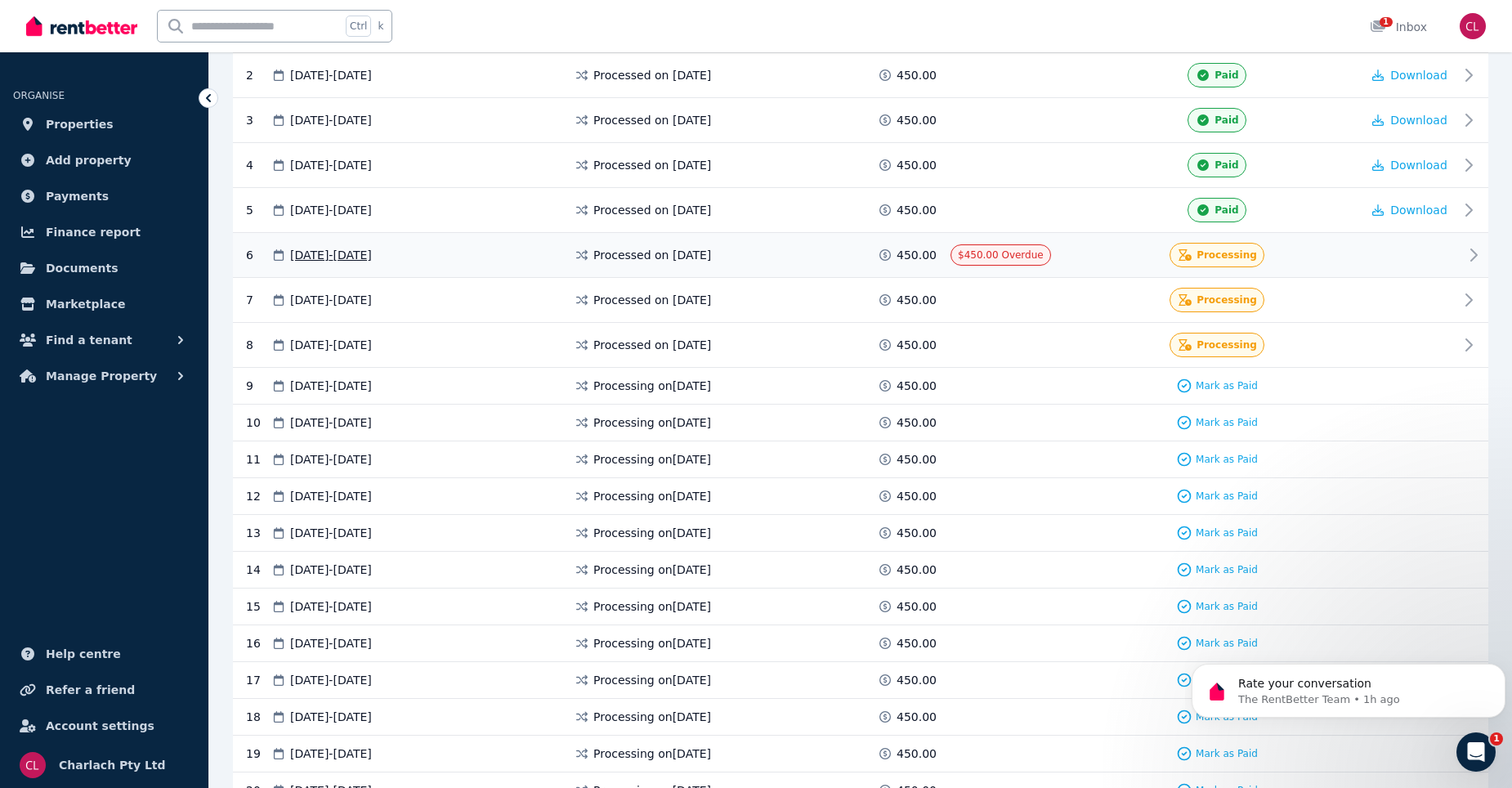
click at [372, 255] on span "08 Aug 2025 - 14 Aug 2025" at bounding box center [331, 256] width 82 height 17
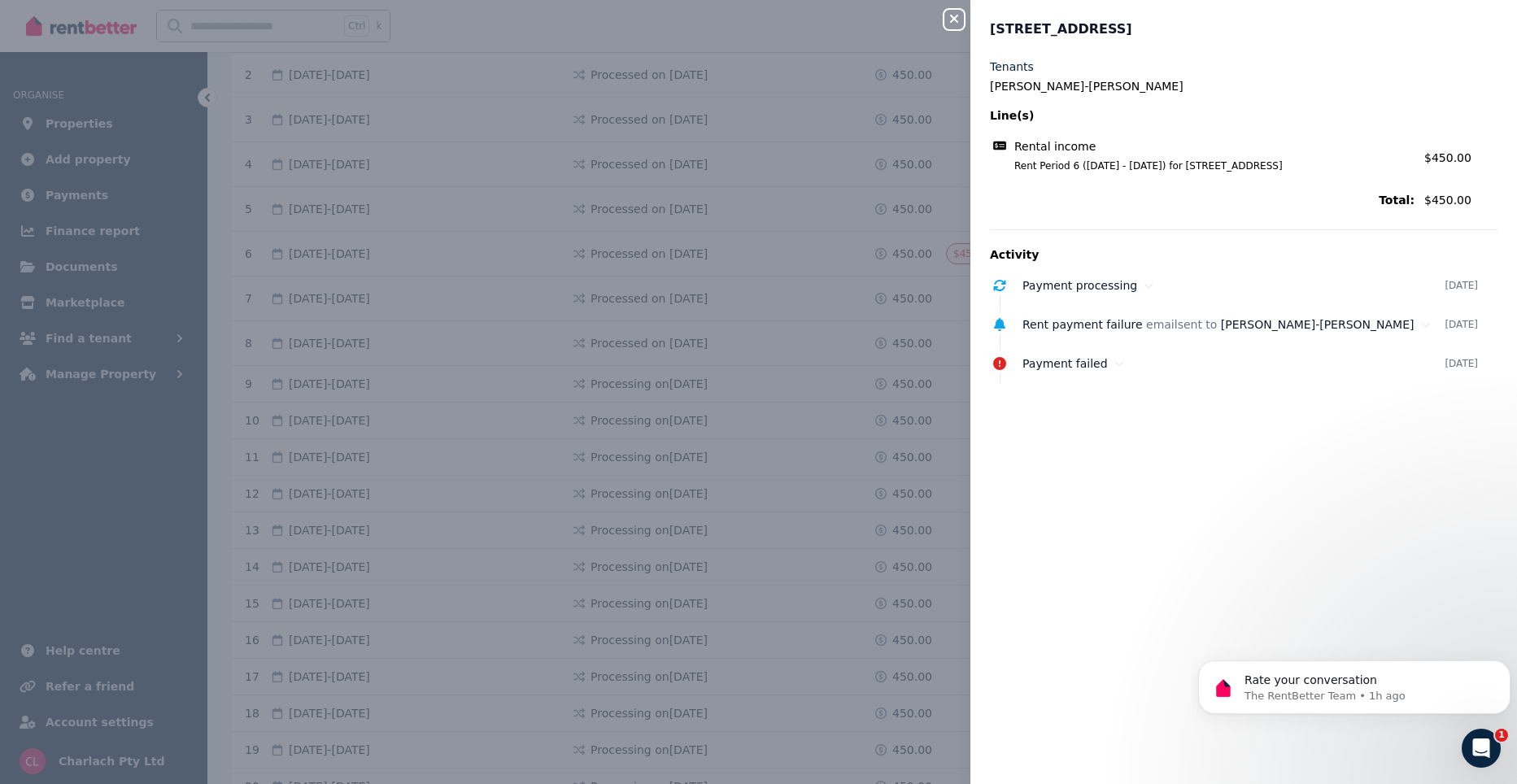
click at [940, 19] on div "Close panel 73/4406 Pacific Hwy, Twelve Mile Creek Tenants Levi Edser-Bramble L…" at bounding box center [758, 392] width 1517 height 784
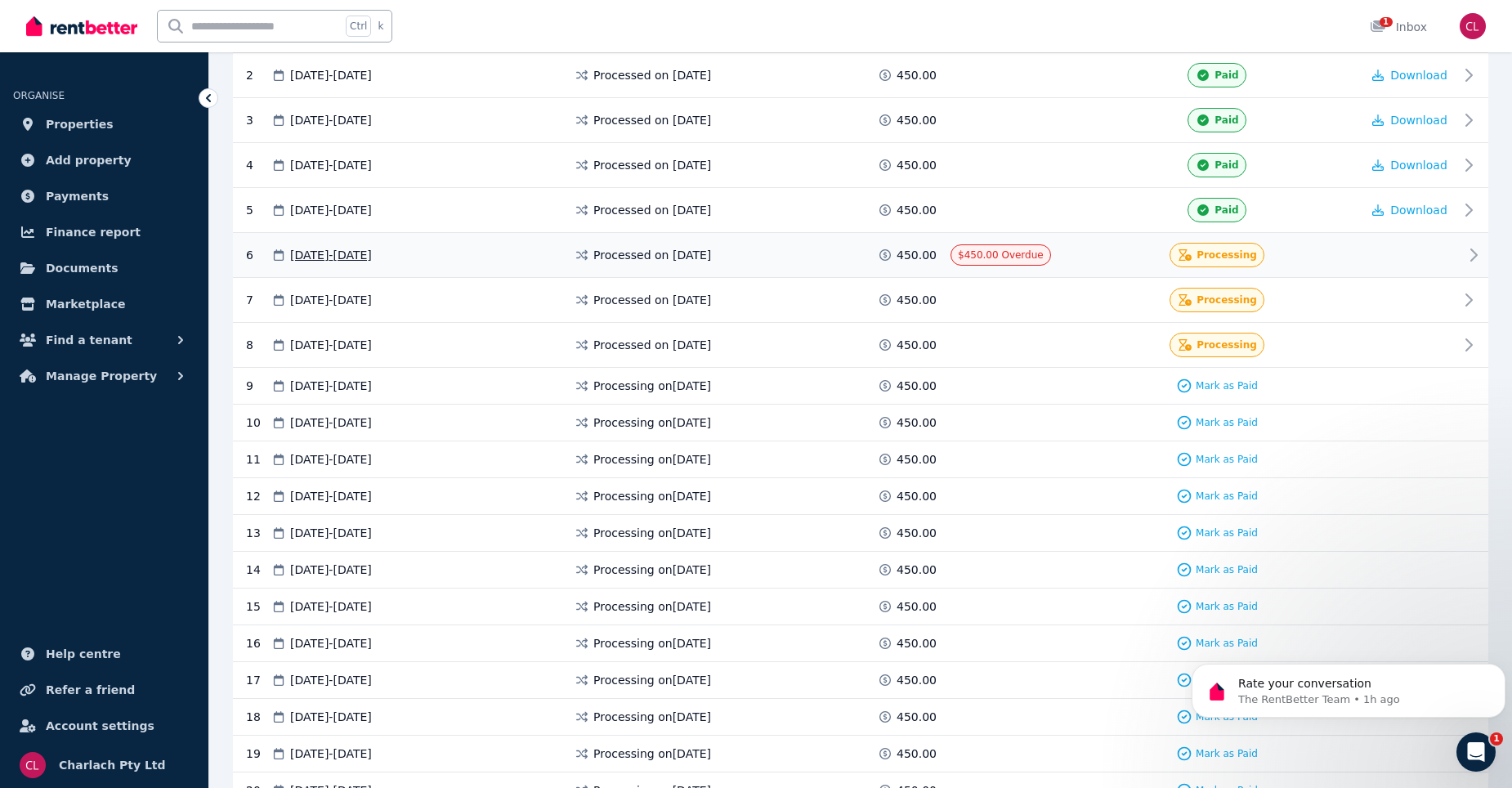
click at [1010, 251] on span "$450.00 Overdue" at bounding box center [1000, 255] width 86 height 11
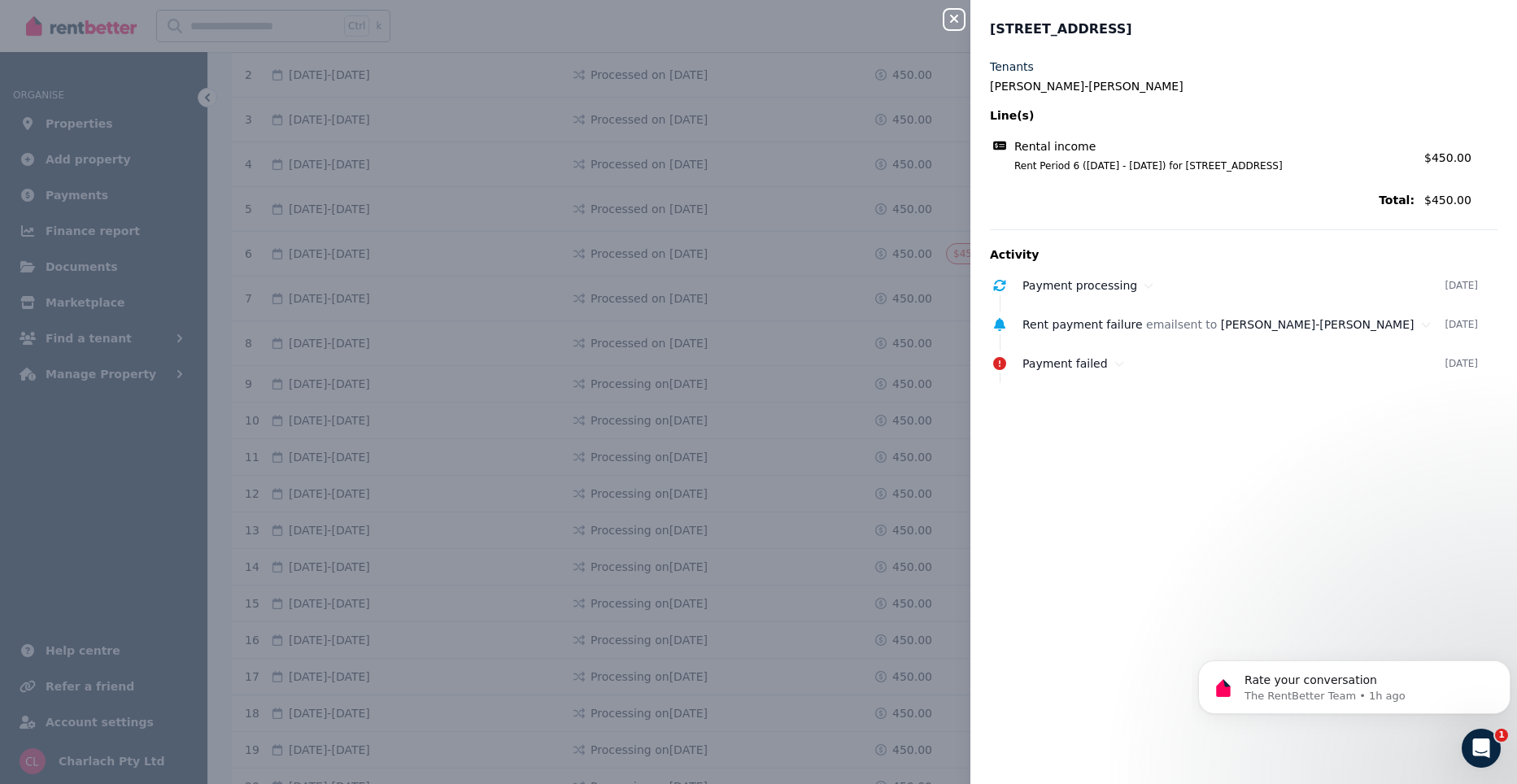
click at [778, 13] on div "Close panel 73/4406 Pacific Hwy, Twelve Mile Creek Tenants Levi Edser-Bramble L…" at bounding box center [758, 392] width 1517 height 784
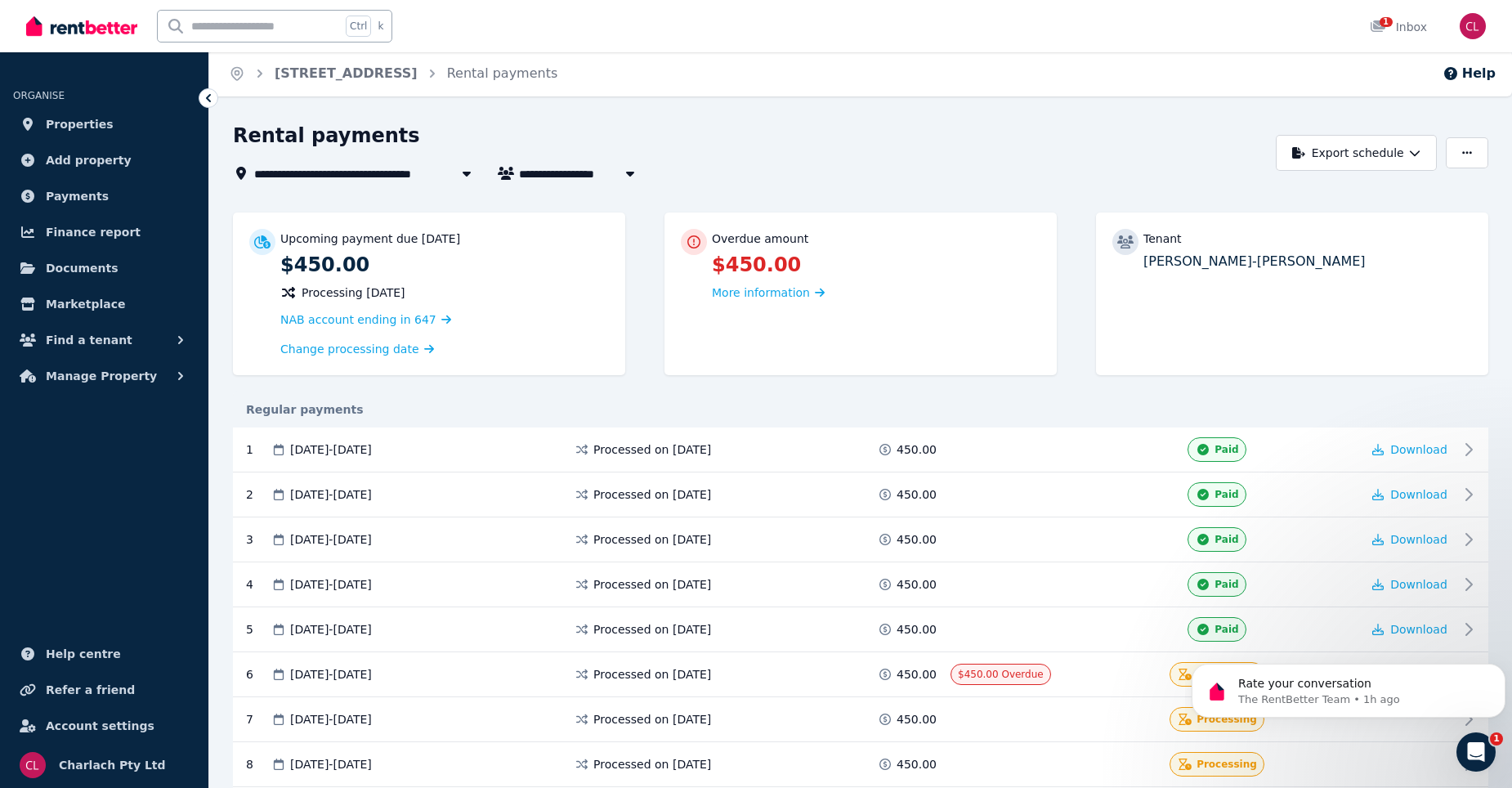
scroll to position [0, 0]
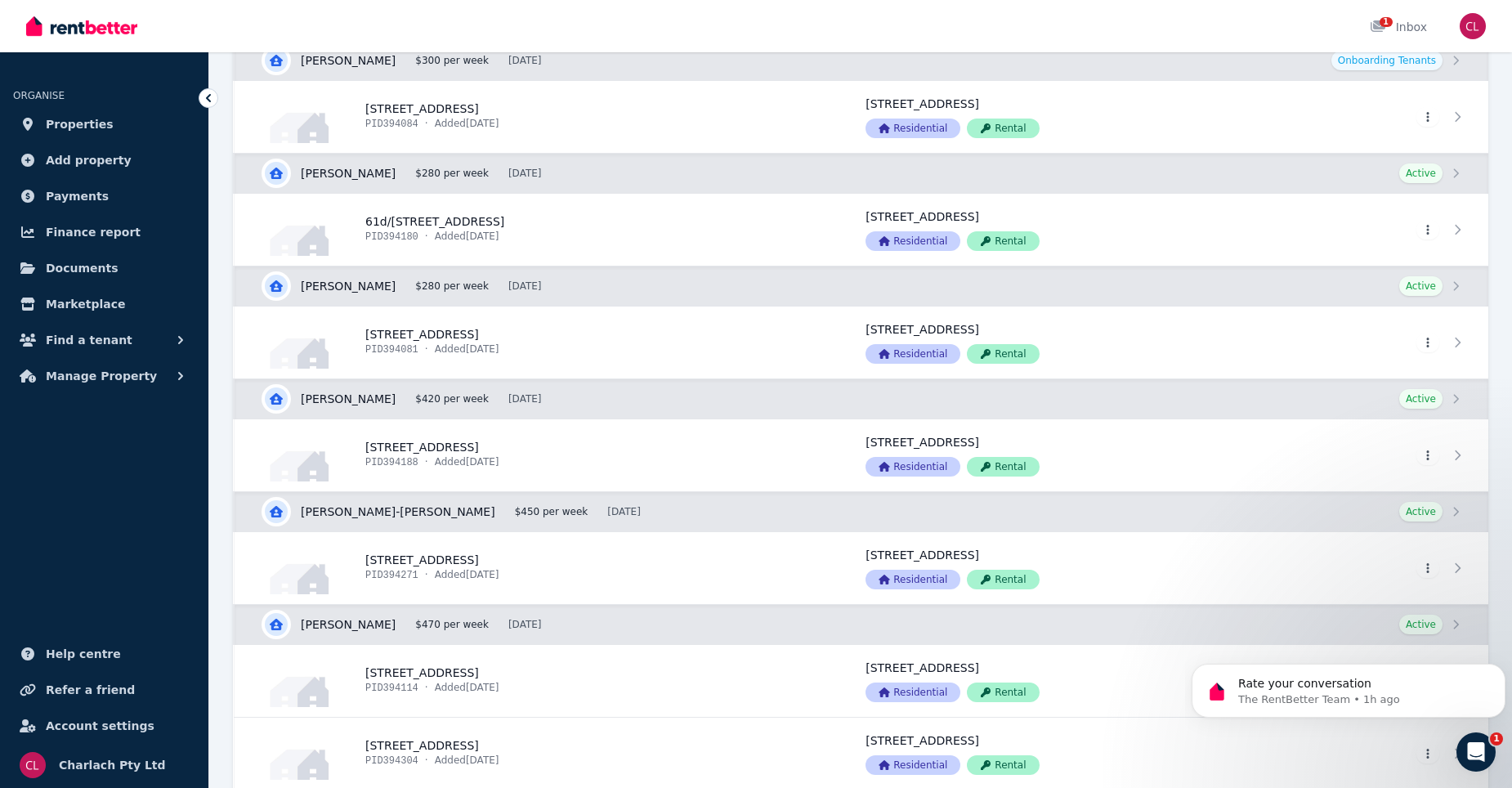
scroll to position [1308, 0]
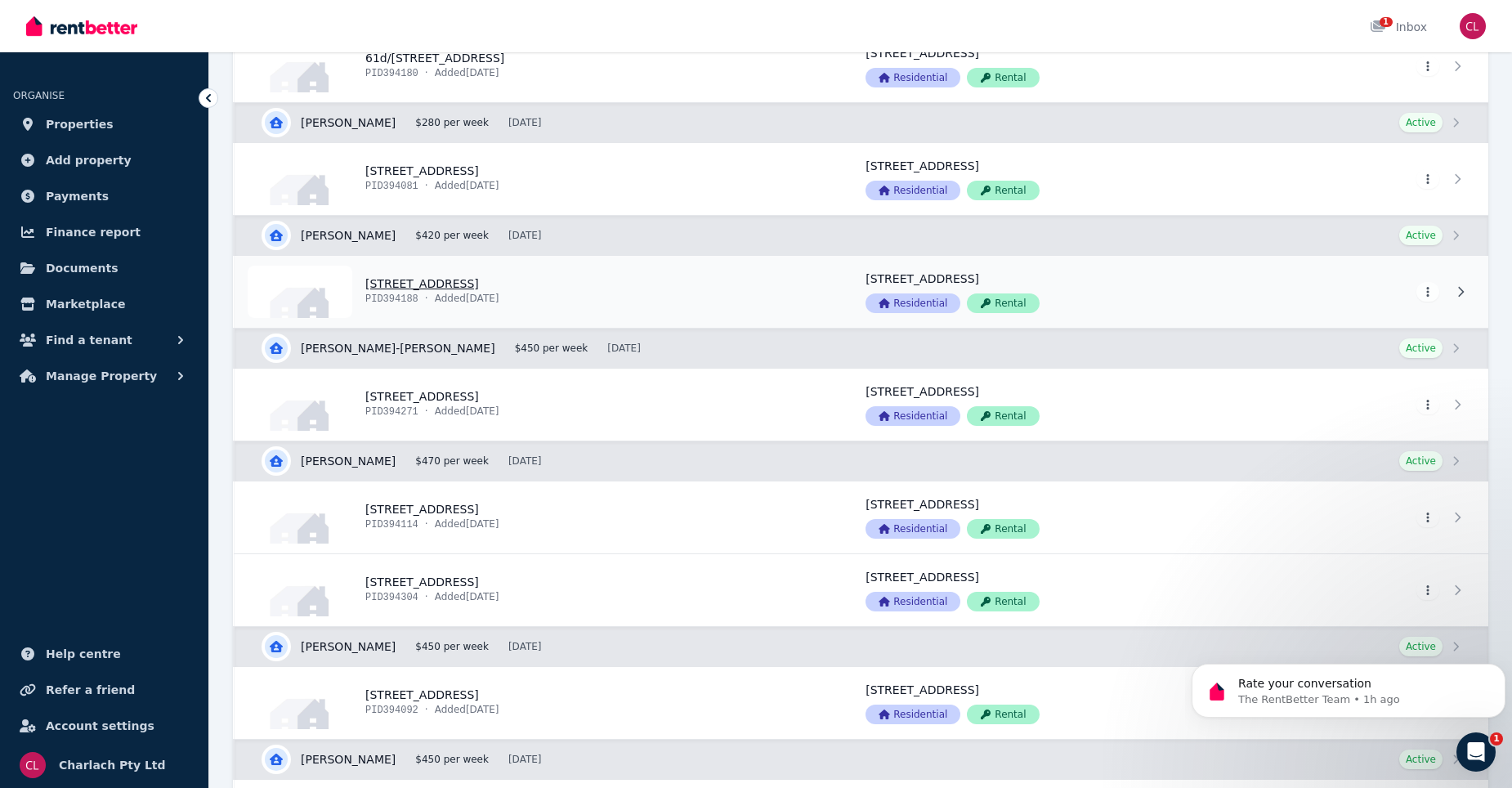
click at [460, 288] on link "View property details" at bounding box center [541, 291] width 612 height 72
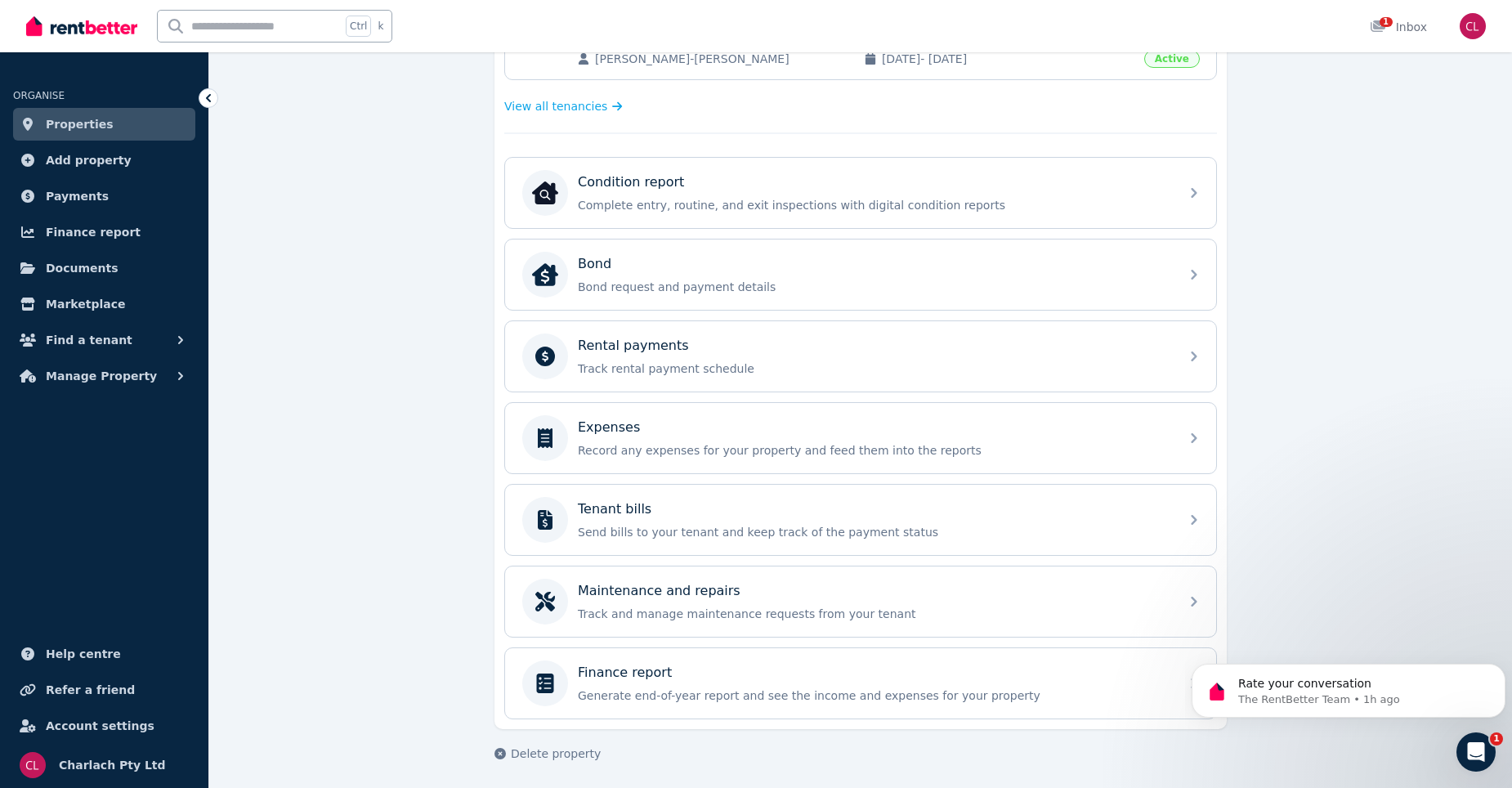
scroll to position [445, 0]
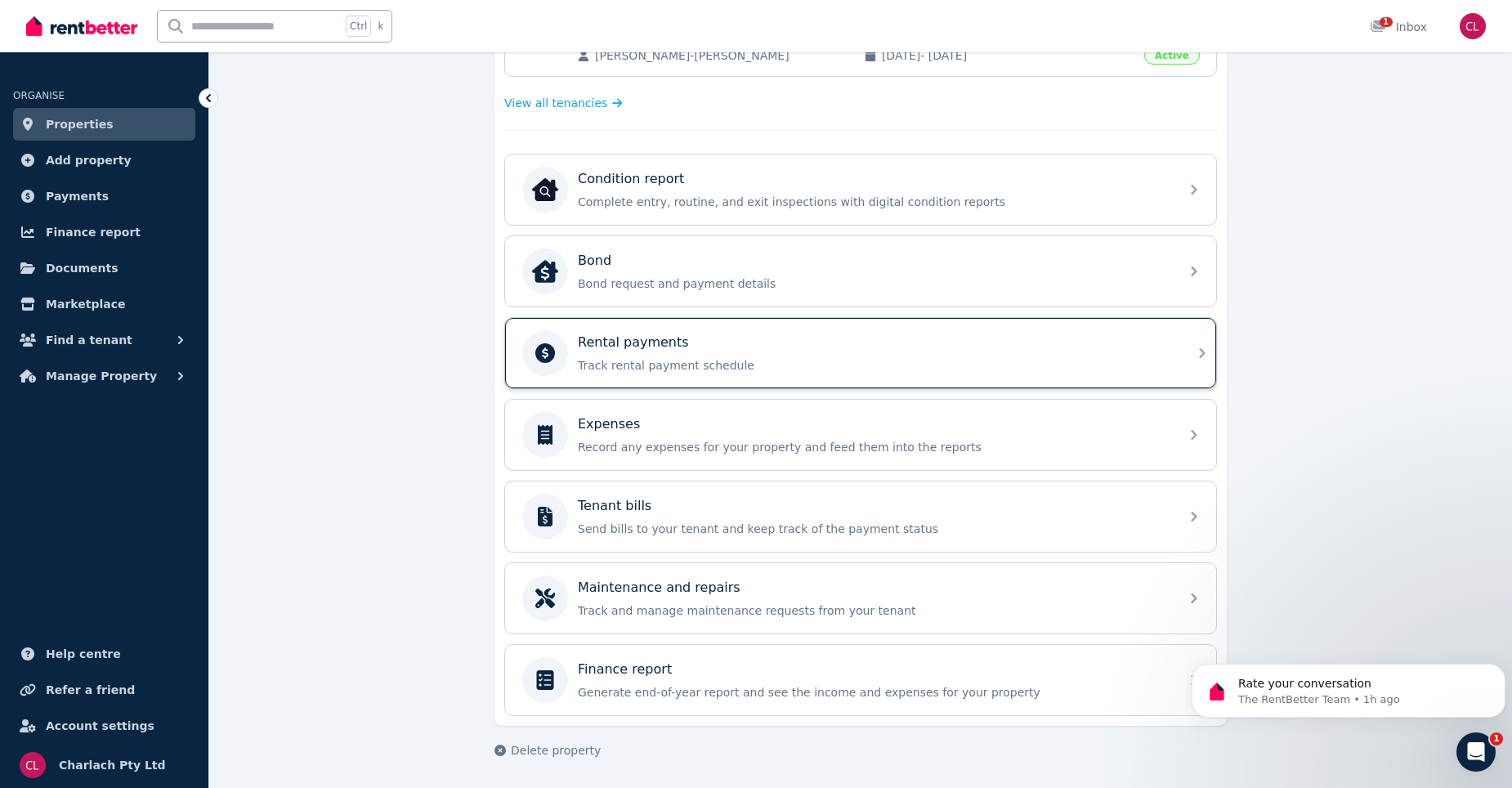
click at [1010, 354] on div "Rental payments Track rental payment schedule" at bounding box center [873, 353] width 592 height 41
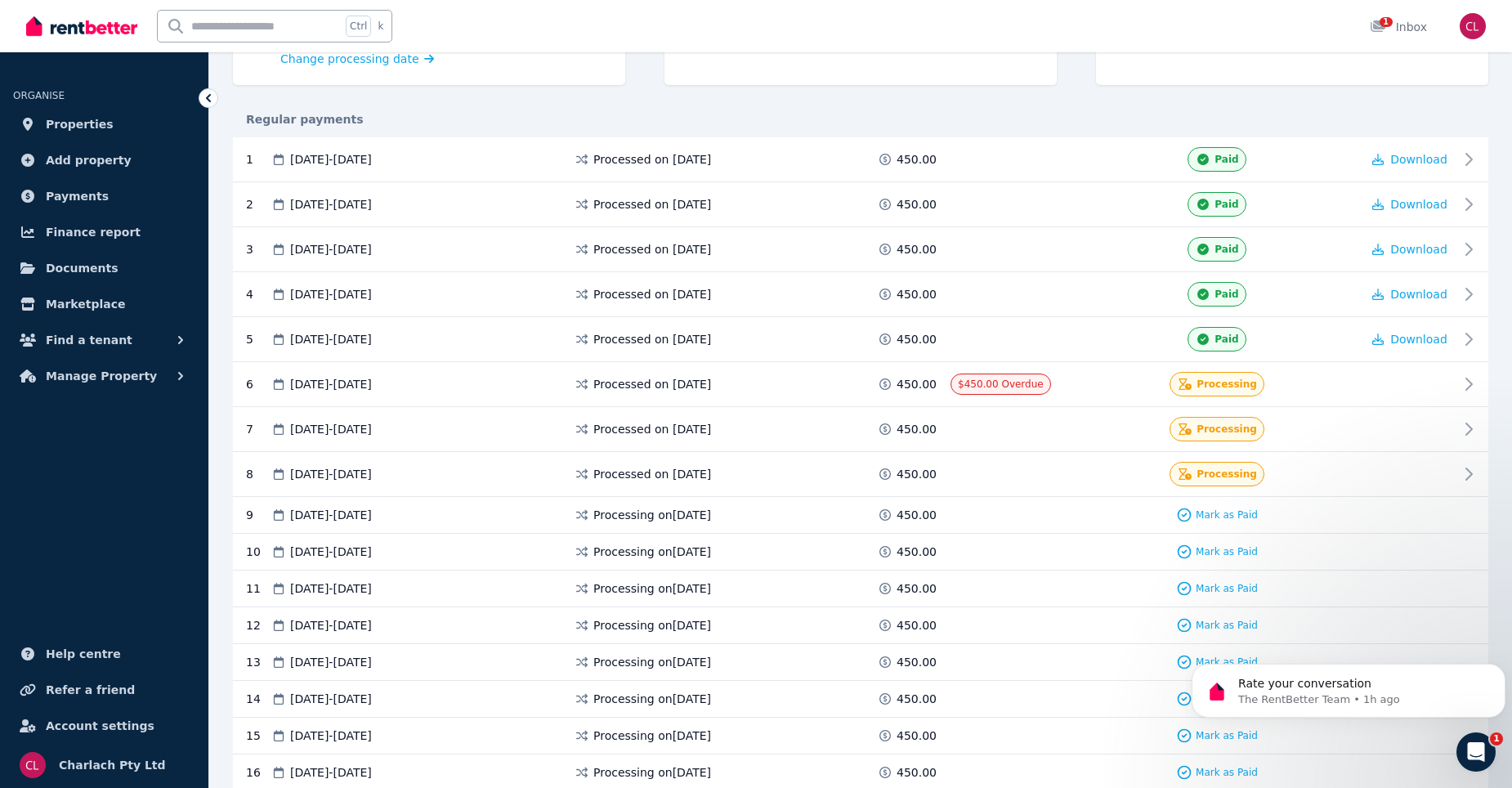
scroll to position [327, 0]
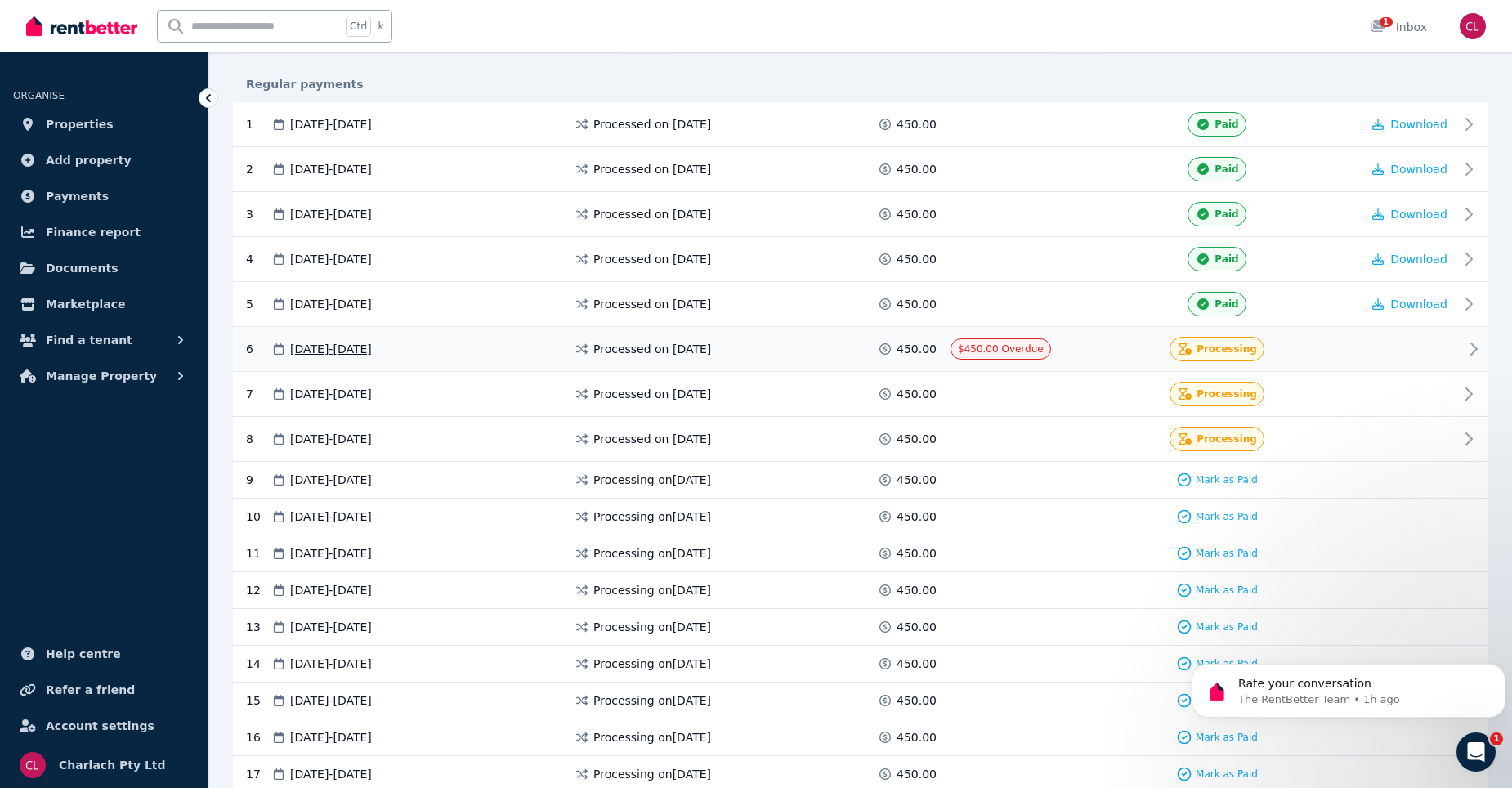
click at [1238, 350] on span "Processing" at bounding box center [1226, 349] width 61 height 13
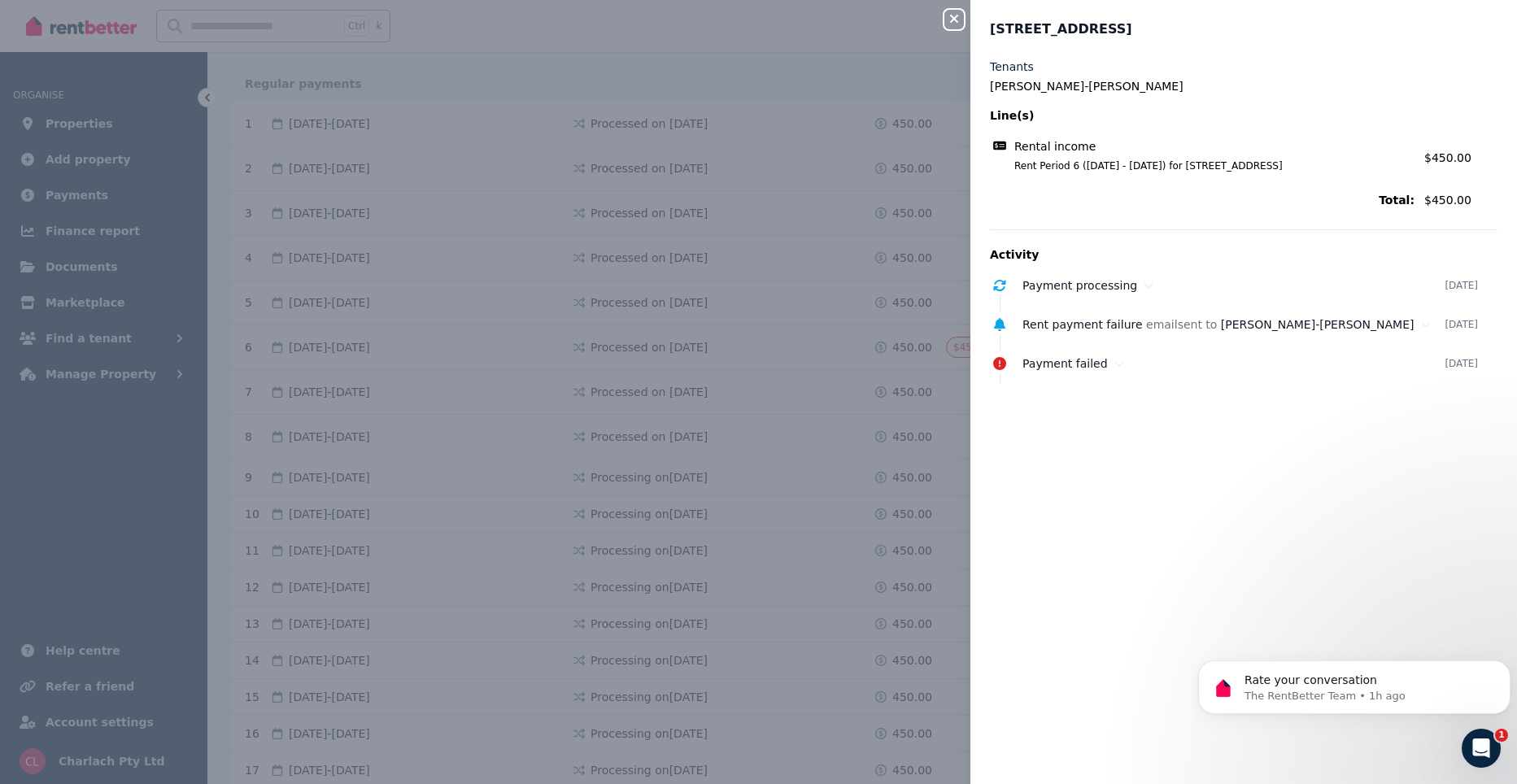
click at [872, 26] on div "Close panel [STREET_ADDRESS] Mile Creek Tenants Levi Edser-[PERSON_NAME] Line(s…" at bounding box center [758, 392] width 1517 height 784
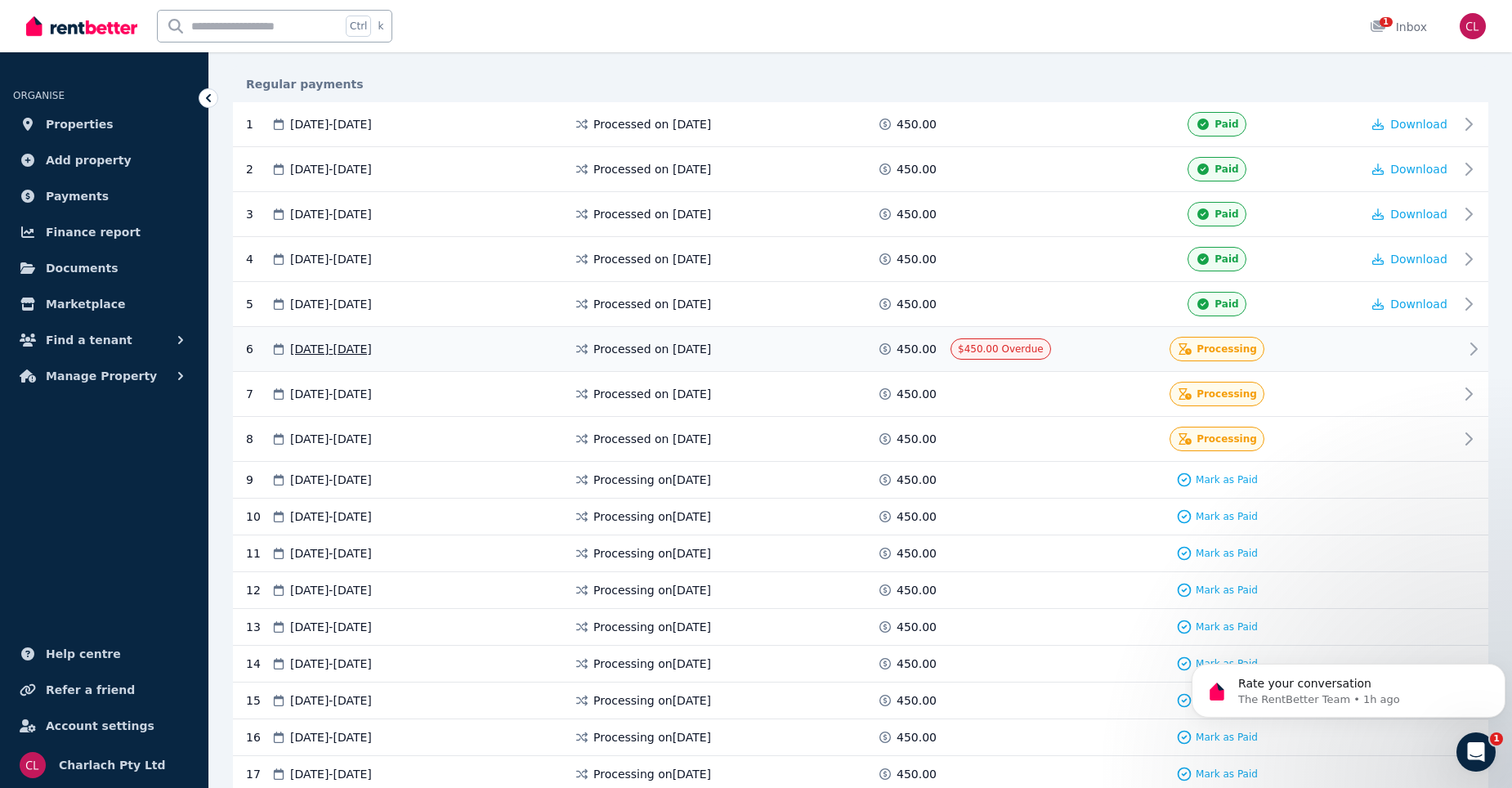
click at [1252, 349] on div "Processing" at bounding box center [1216, 349] width 95 height 24
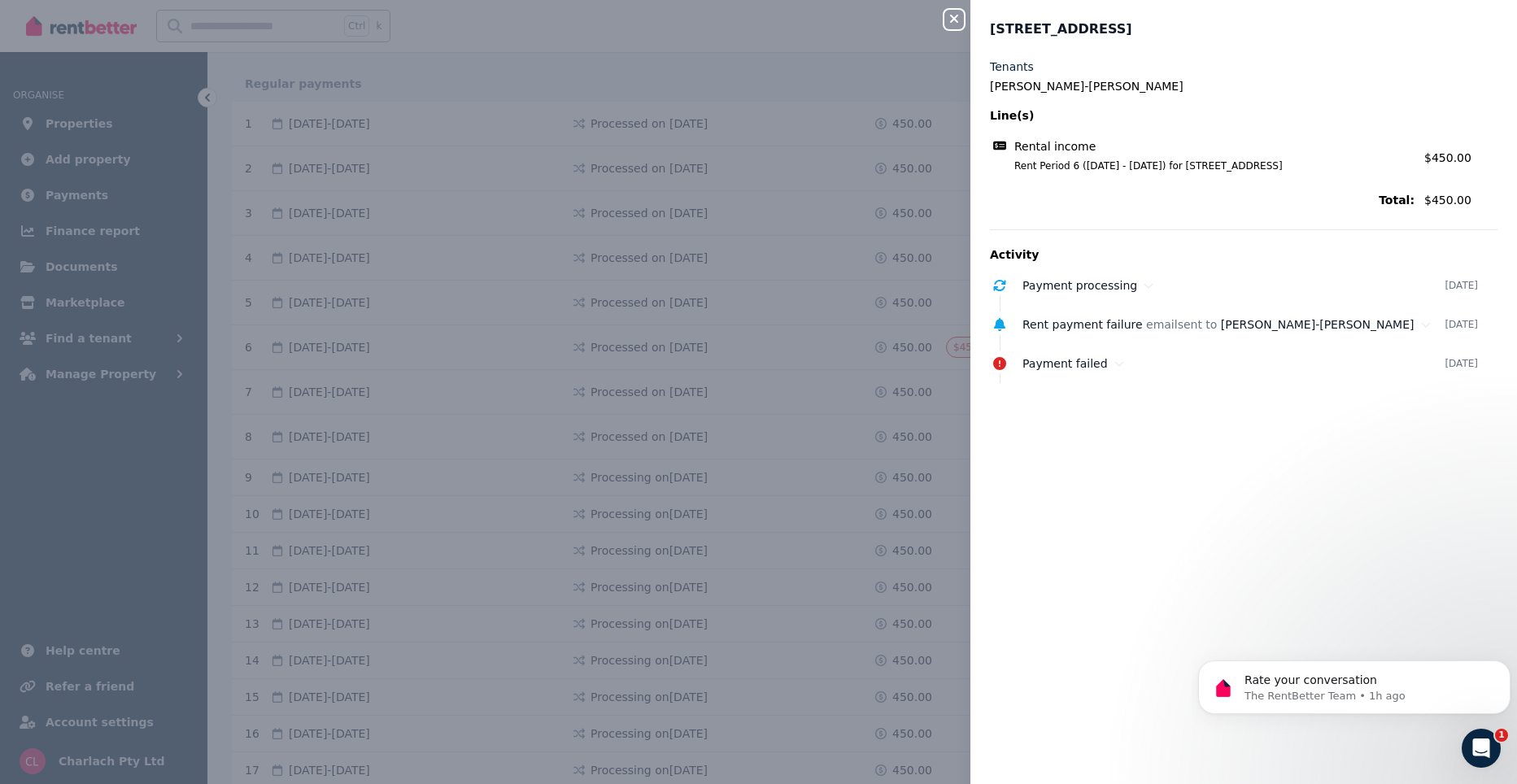
click at [955, 17] on icon "button" at bounding box center [954, 19] width 19 height 13
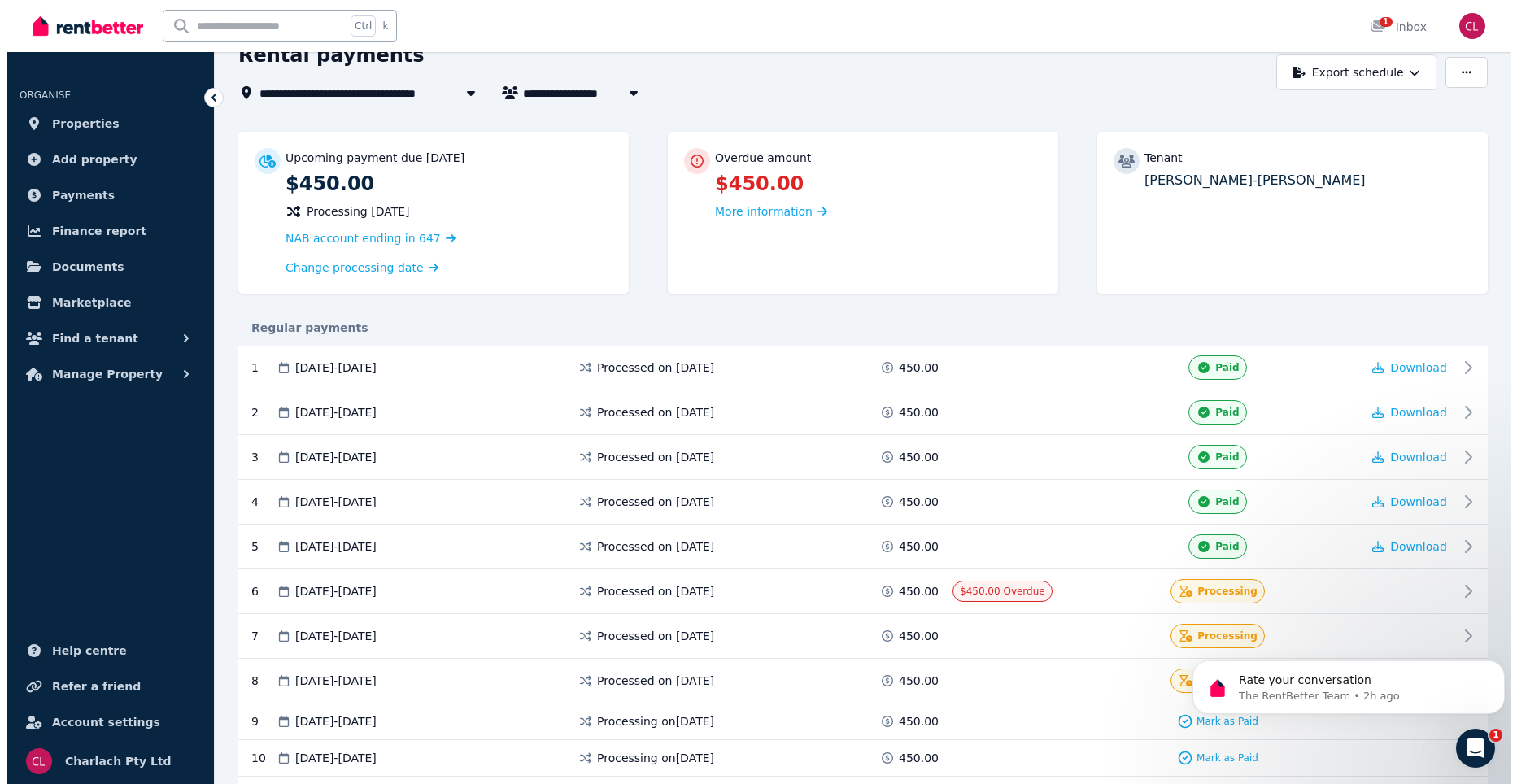
scroll to position [0, 0]
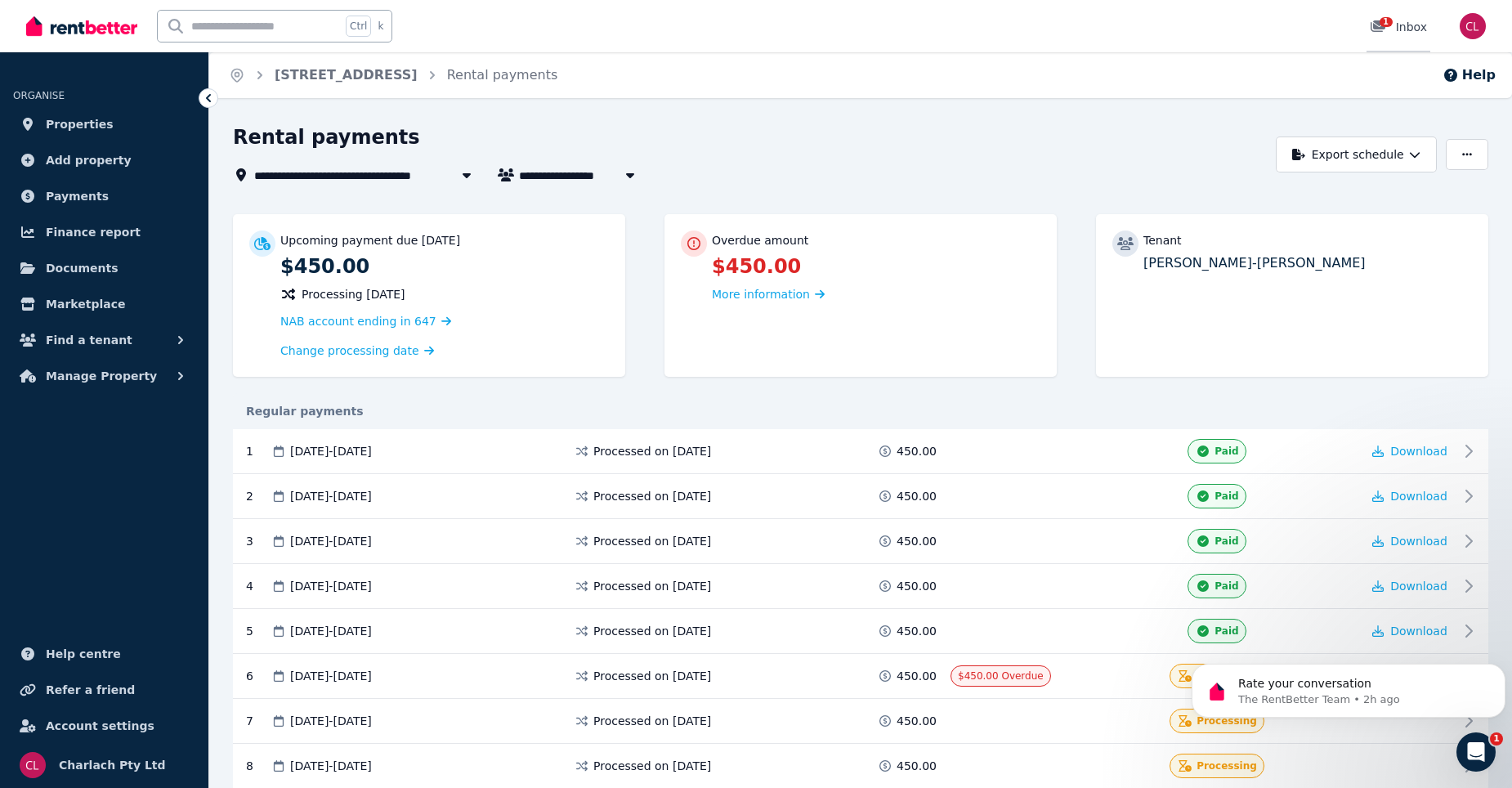
click at [1379, 23] on icon at bounding box center [1378, 26] width 15 height 11
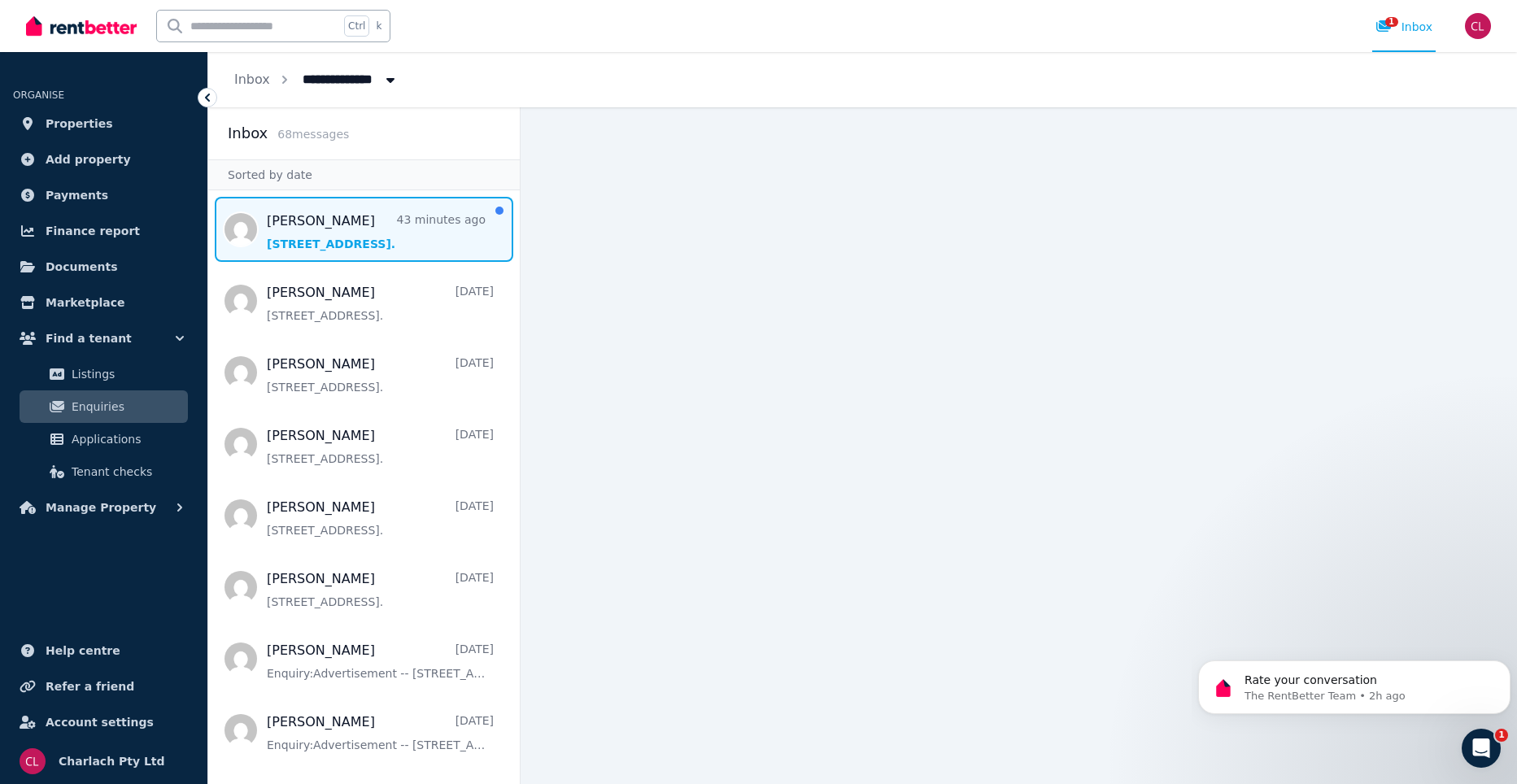
click at [404, 245] on span "Message list" at bounding box center [364, 229] width 312 height 65
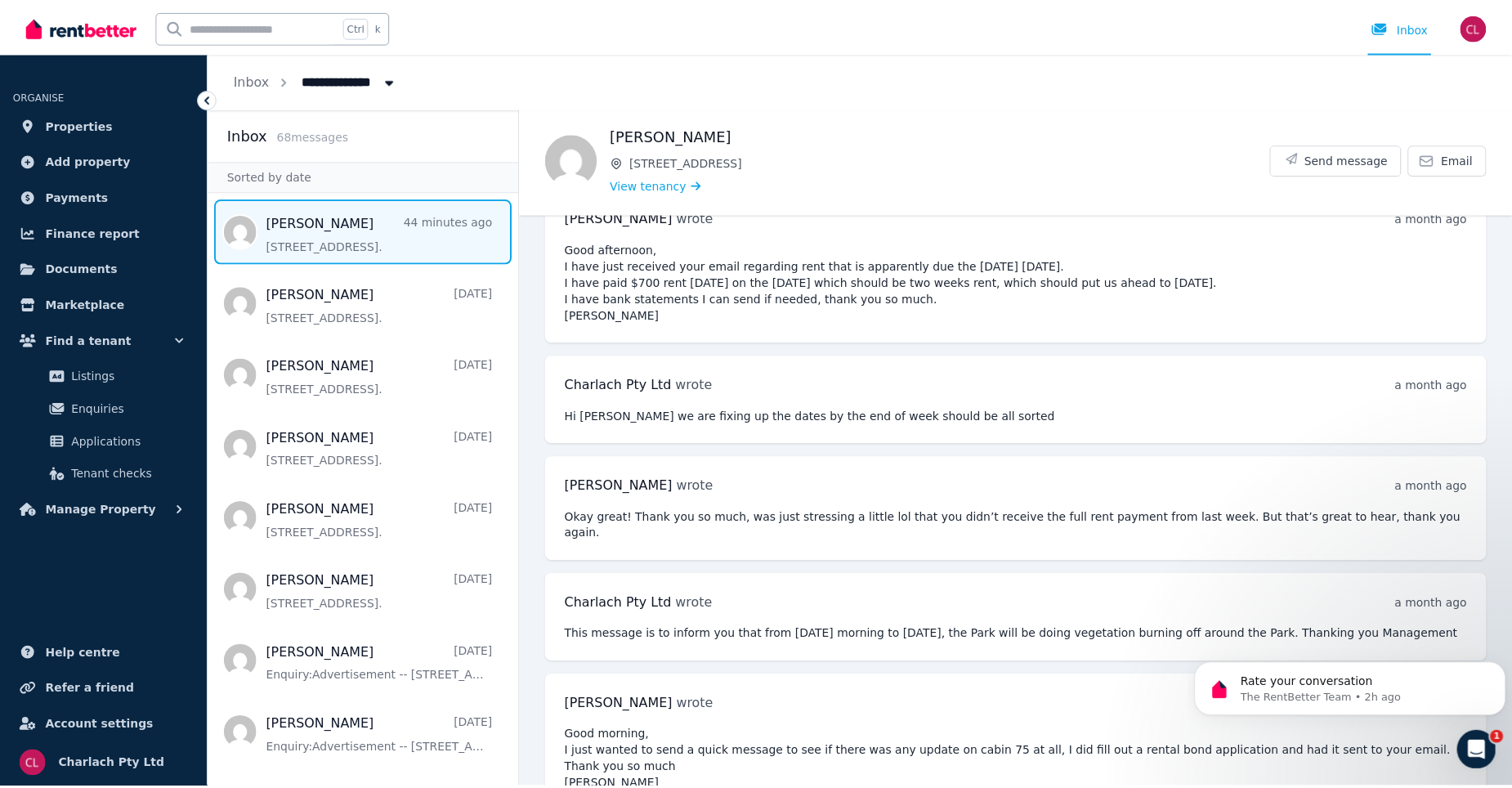
scroll to position [61, 0]
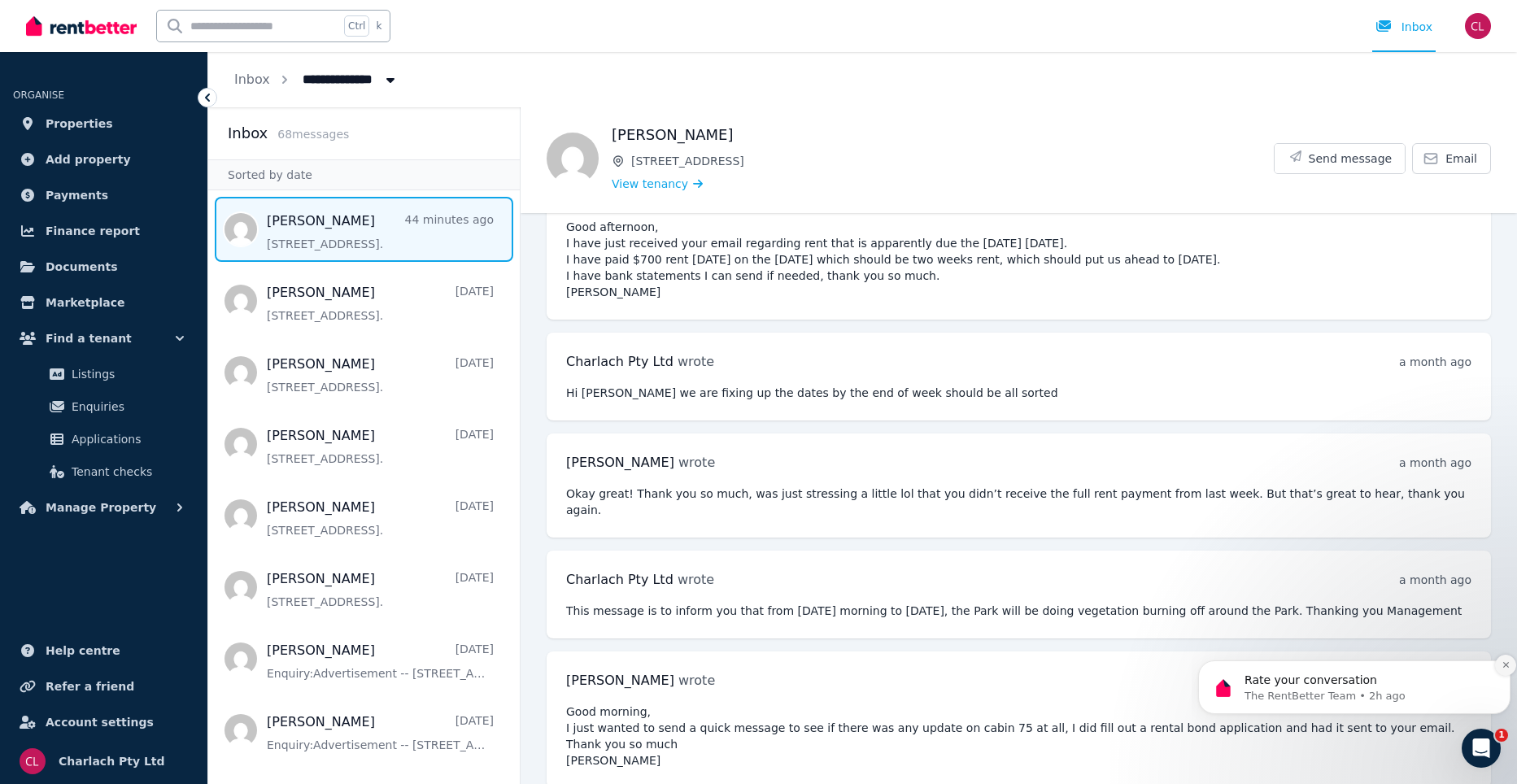
click at [1504, 662] on icon "Dismiss notification" at bounding box center [1506, 665] width 9 height 9
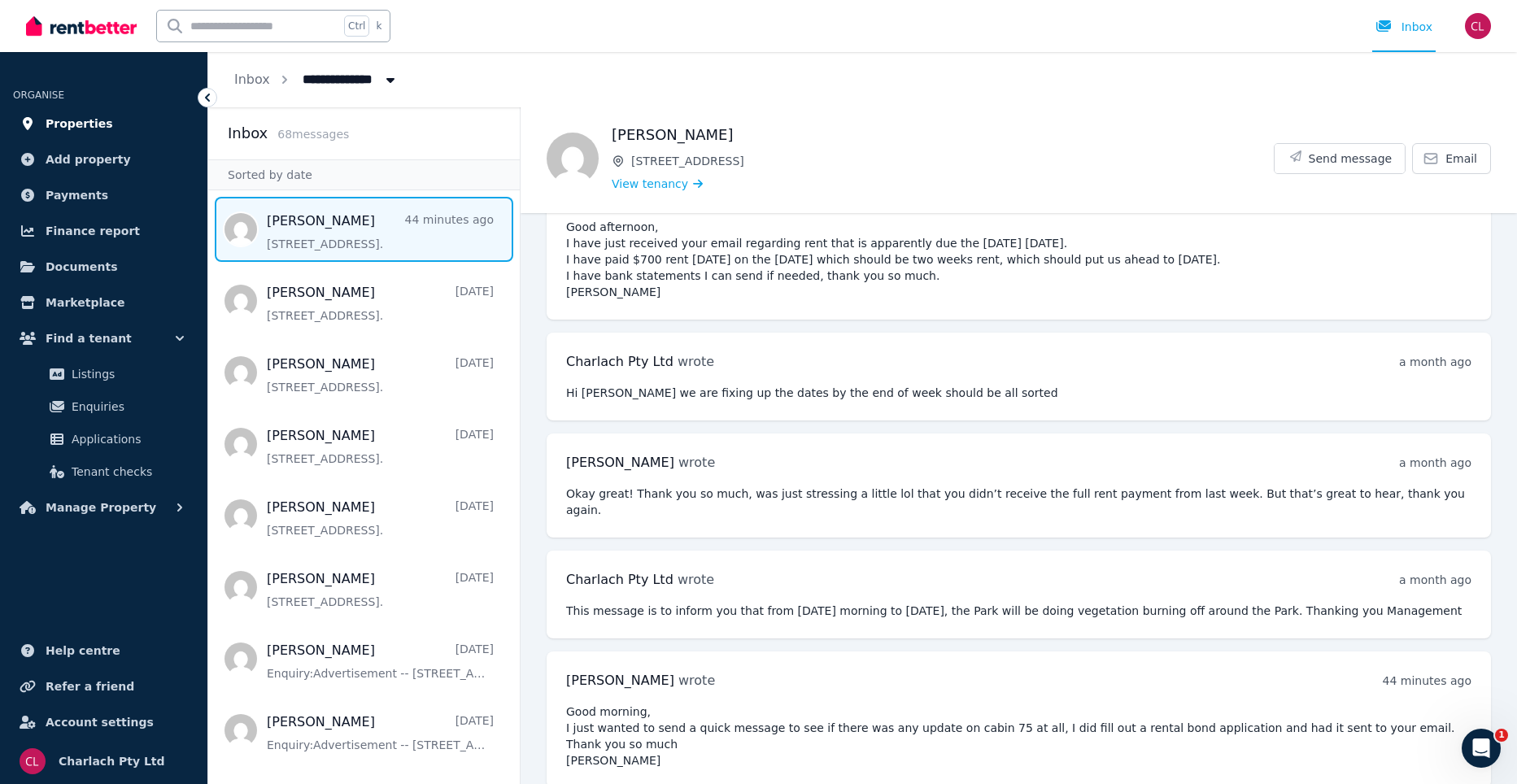
click at [55, 118] on span "Properties" at bounding box center [79, 123] width 68 height 19
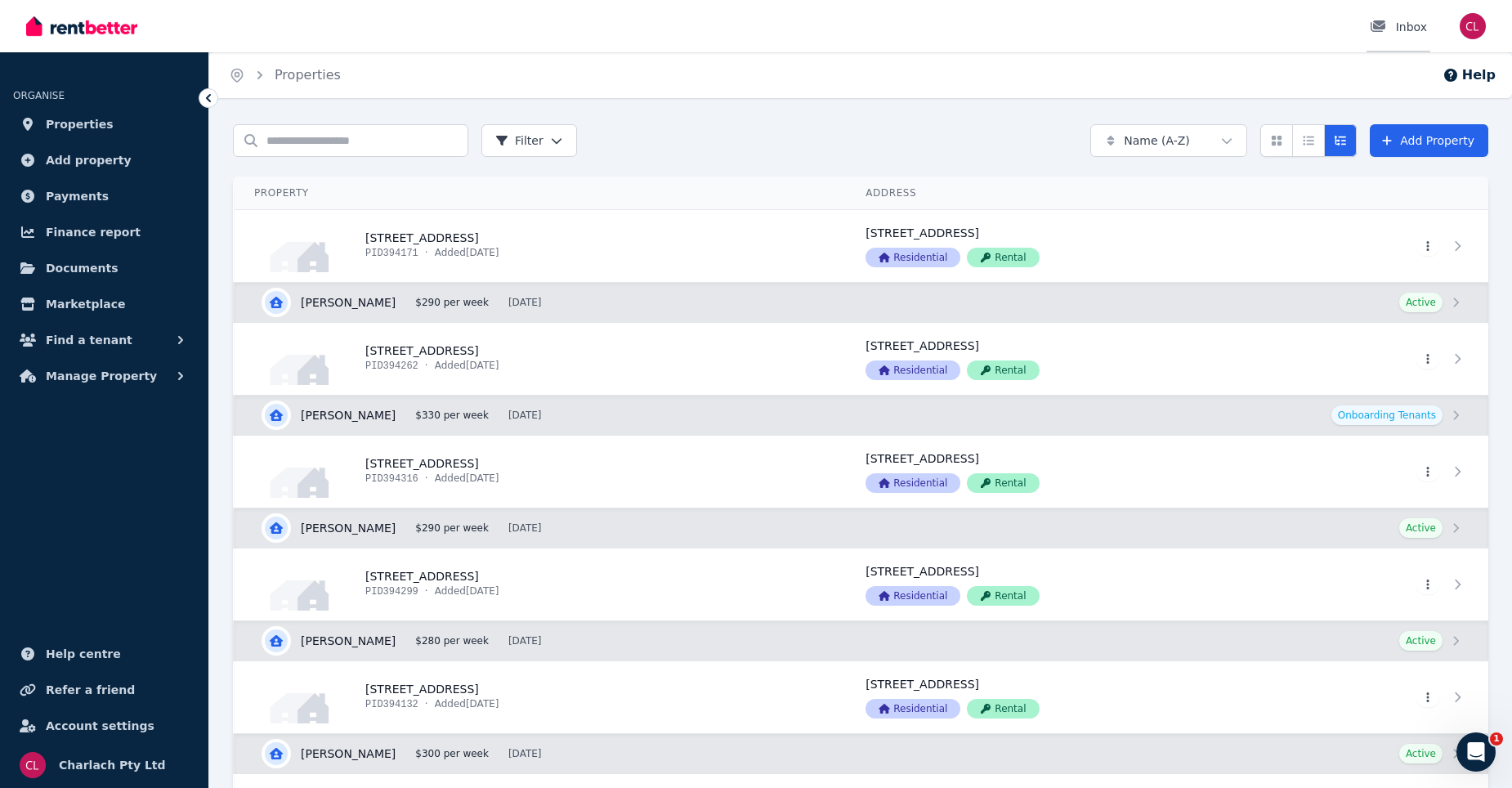
click at [1414, 27] on div "Inbox" at bounding box center [1397, 27] width 57 height 17
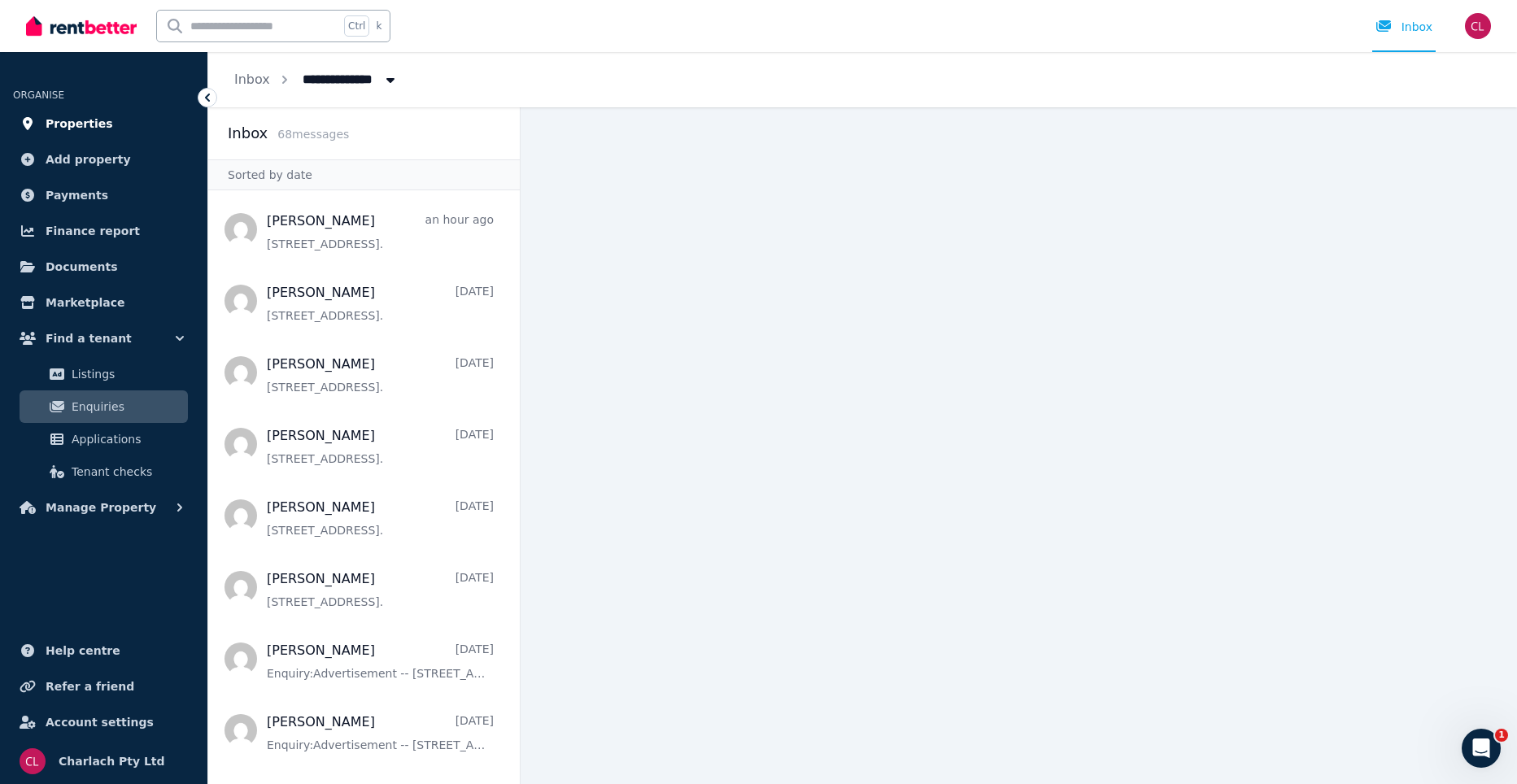
click at [76, 124] on span "Properties" at bounding box center [79, 123] width 68 height 19
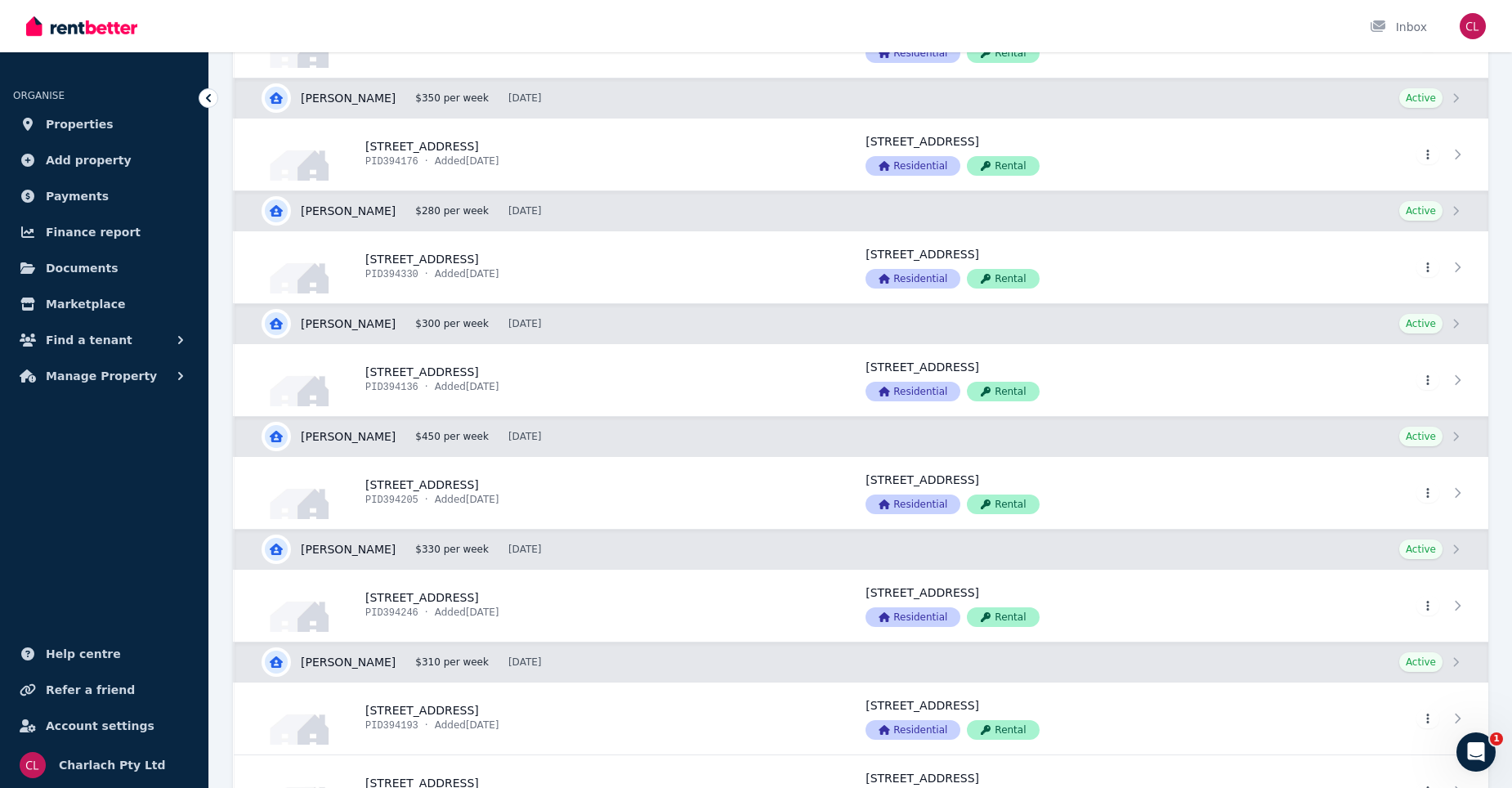
scroll to position [3597, 0]
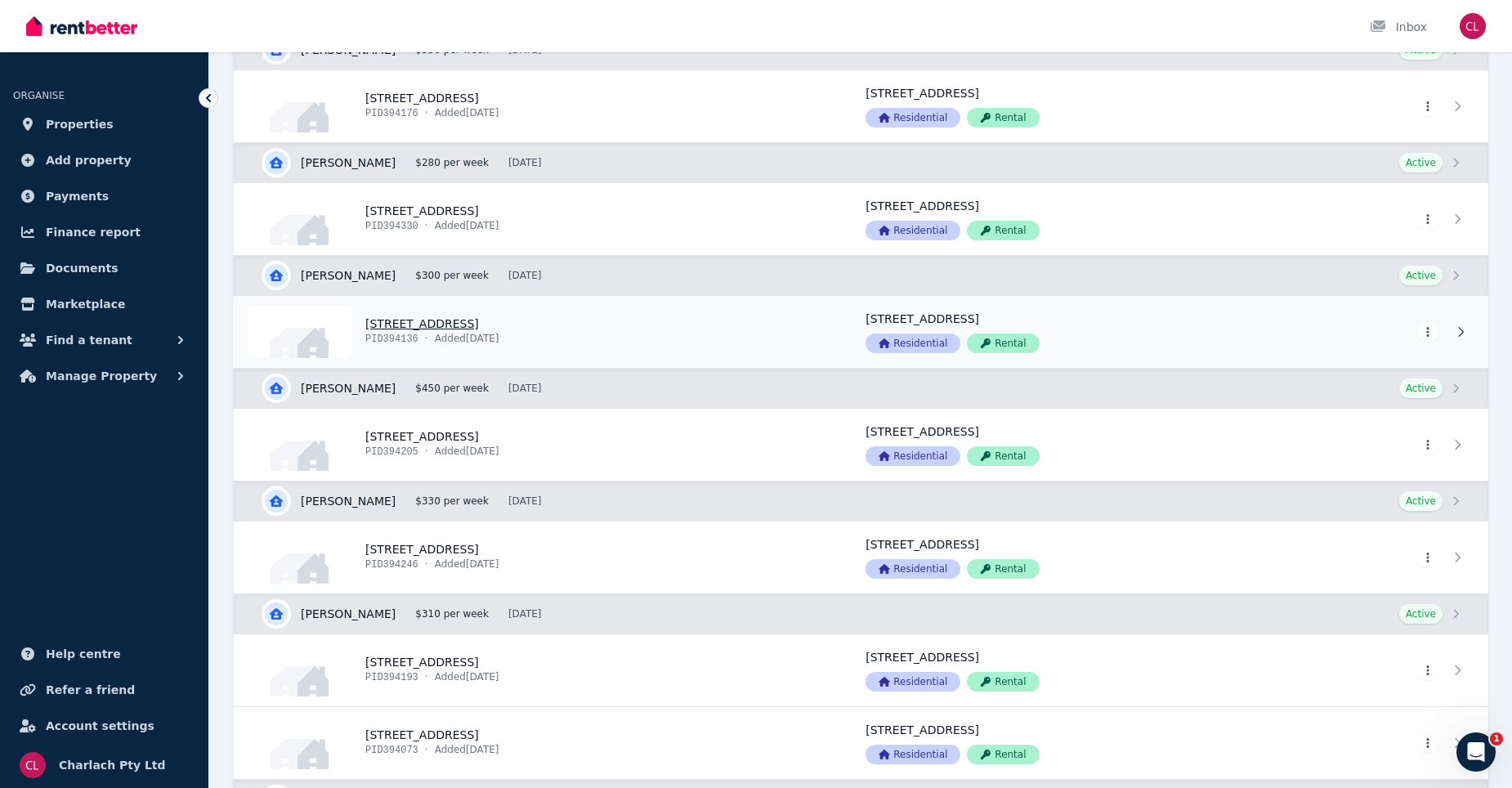
click at [417, 327] on link "View property details" at bounding box center [541, 331] width 612 height 72
